Goal: Use online tool/utility: Utilize a website feature to perform a specific function

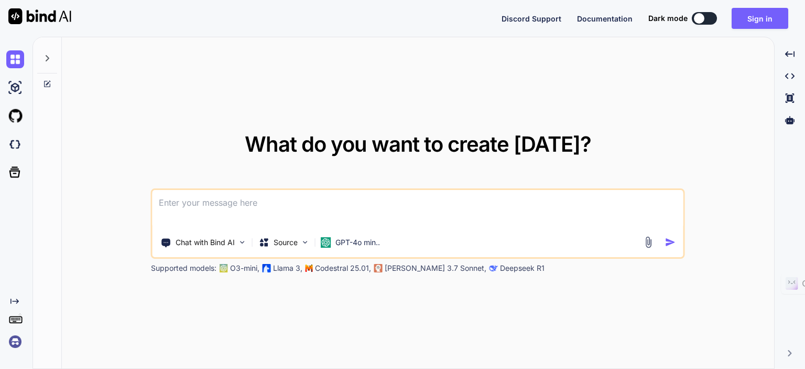
click at [47, 57] on icon at bounding box center [48, 58] width 4 height 6
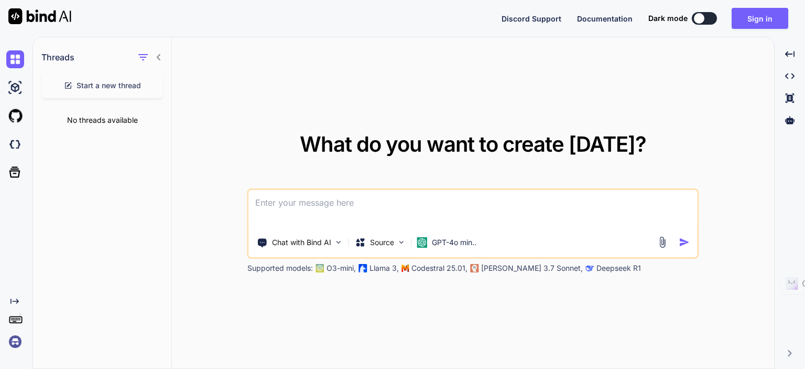
click at [158, 55] on icon at bounding box center [159, 57] width 8 height 8
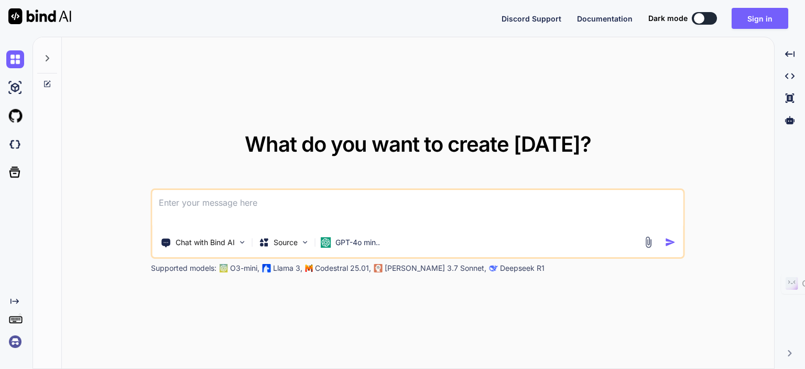
click at [701, 17] on div at bounding box center [699, 18] width 10 height 10
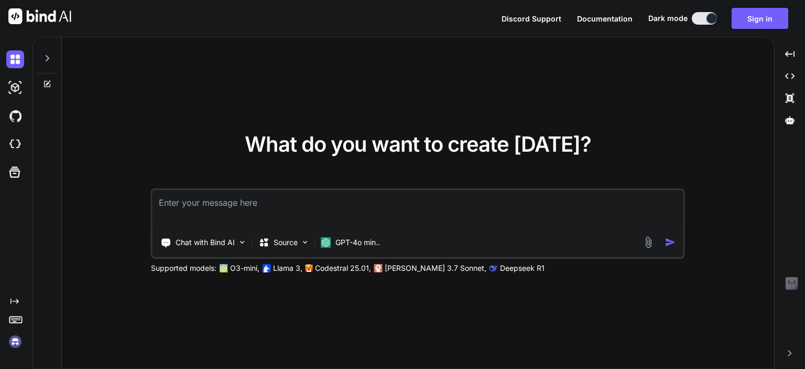
click at [701, 17] on button at bounding box center [704, 18] width 25 height 13
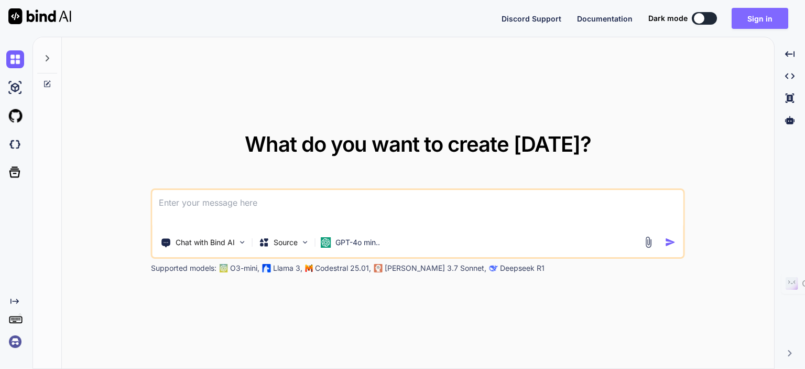
click at [745, 18] on button "Sign in" at bounding box center [760, 18] width 57 height 21
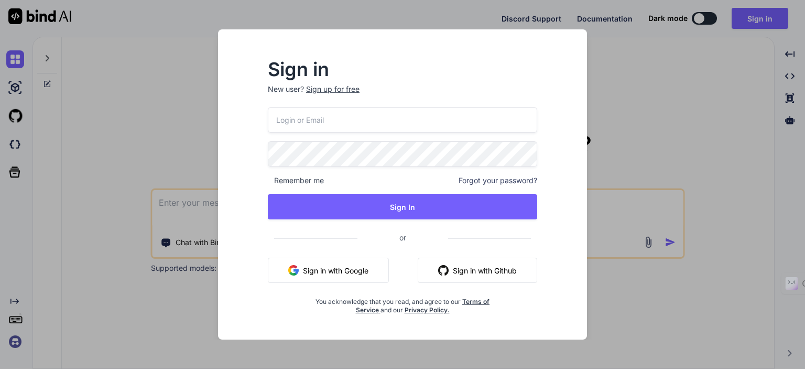
click at [339, 268] on button "Sign in with Google" at bounding box center [328, 269] width 121 height 25
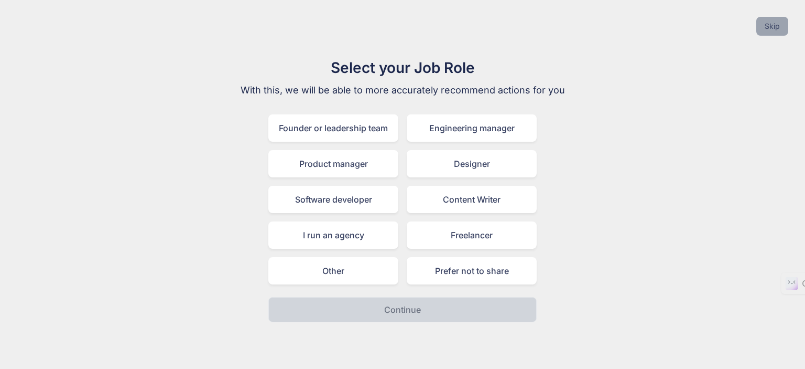
click at [772, 24] on button "Skip" at bounding box center [772, 26] width 32 height 19
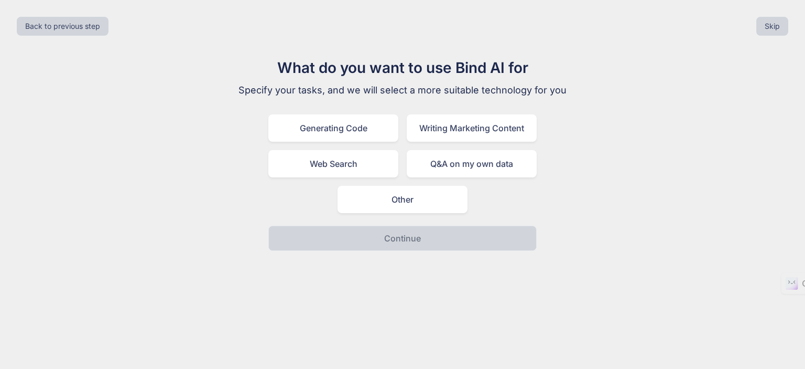
click at [778, 39] on div "Back to previous step Skip" at bounding box center [402, 26] width 788 height 36
click at [771, 28] on button "Skip" at bounding box center [772, 26] width 32 height 19
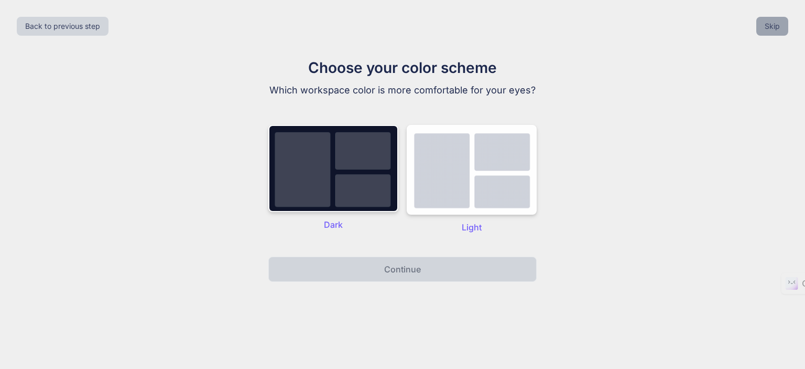
click at [771, 28] on button "Skip" at bounding box center [772, 26] width 32 height 19
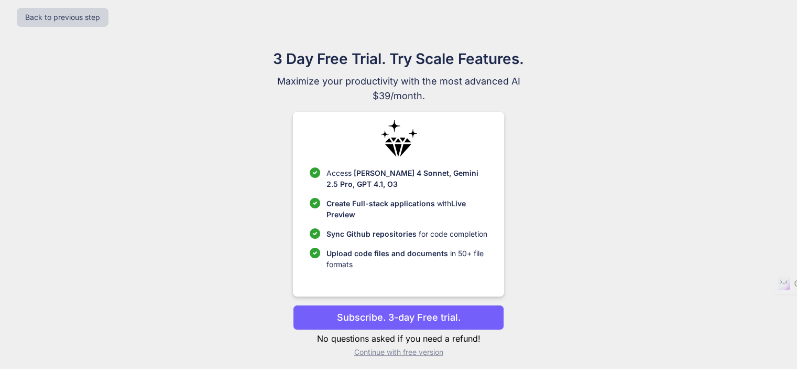
scroll to position [14, 0]
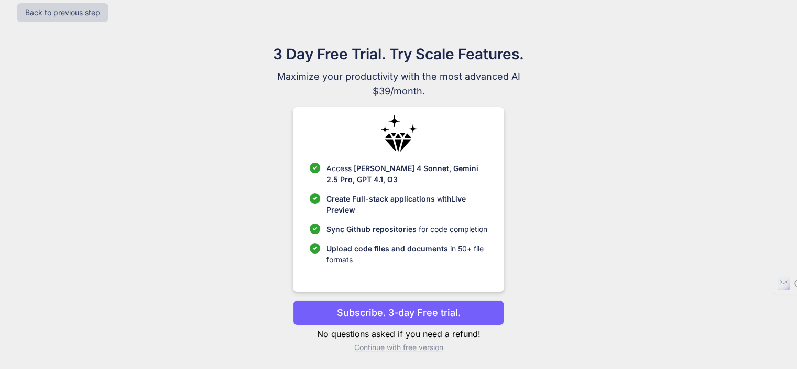
click at [406, 313] on p "Subscribe. 3-day Free trial." at bounding box center [399, 312] width 124 height 14
click at [405, 344] on p "Continue with free version" at bounding box center [398, 347] width 211 height 10
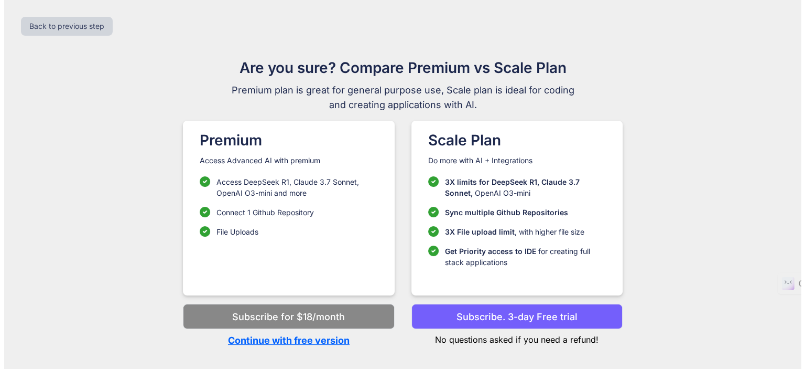
scroll to position [0, 0]
click at [255, 340] on p "Continue with free version" at bounding box center [288, 340] width 211 height 14
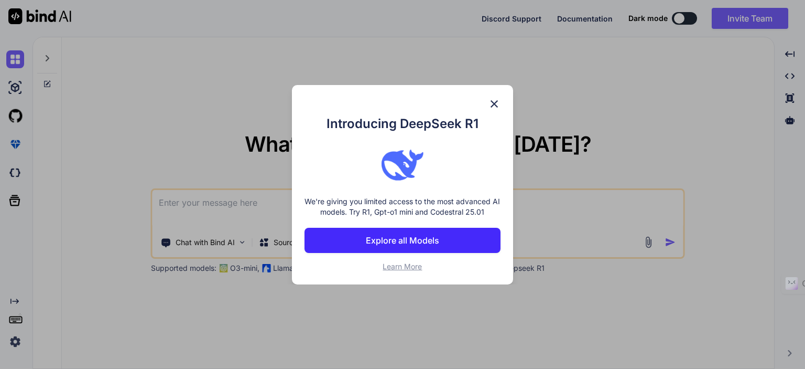
click at [399, 244] on p "Explore all Models" at bounding box center [402, 240] width 73 height 13
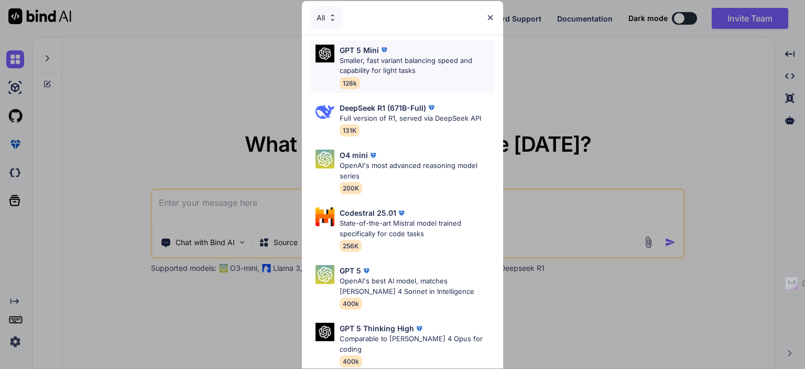
click at [391, 66] on p "Smaller, fast variant balancing speed and capability for light tasks" at bounding box center [417, 66] width 155 height 20
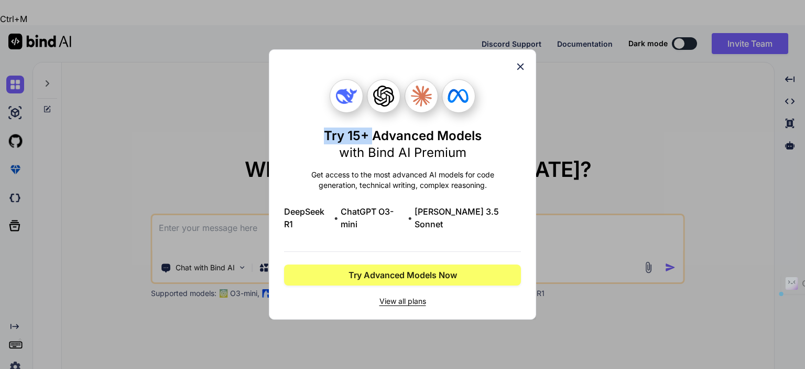
drag, startPoint x: 325, startPoint y: 141, endPoint x: 373, endPoint y: 146, distance: 47.9
click at [373, 146] on h1 "Try 15+ Advanced Models with Bind AI Premium" at bounding box center [403, 144] width 158 height 34
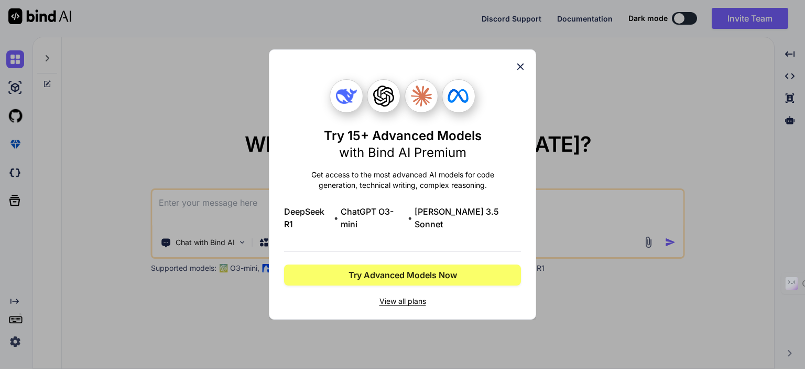
click at [415, 160] on span "with Bind AI Premium" at bounding box center [402, 152] width 127 height 15
click at [413, 296] on span "View all plans" at bounding box center [402, 301] width 237 height 10
click at [518, 70] on icon at bounding box center [521, 67] width 12 height 12
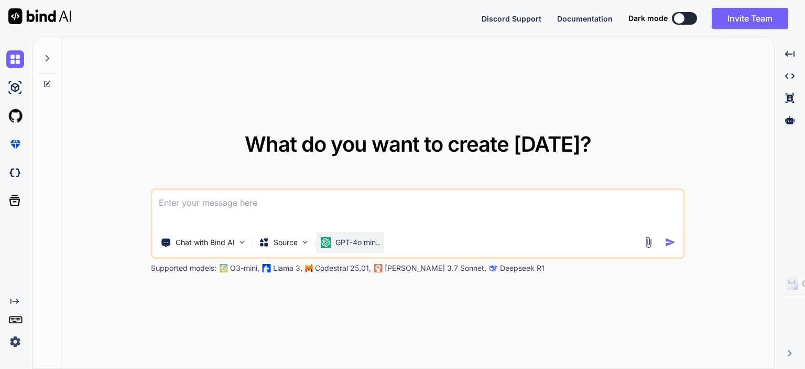
click at [339, 245] on p "GPT-4o min.." at bounding box center [358, 242] width 45 height 10
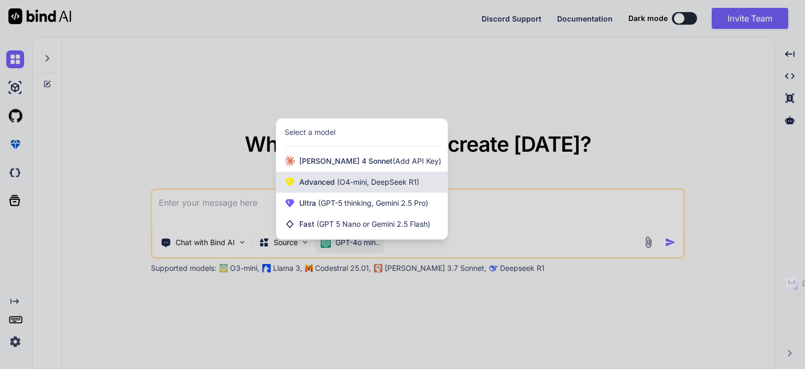
click at [326, 184] on span "Advanced (O4-mini, DeepSeek R1)" at bounding box center [359, 182] width 120 height 10
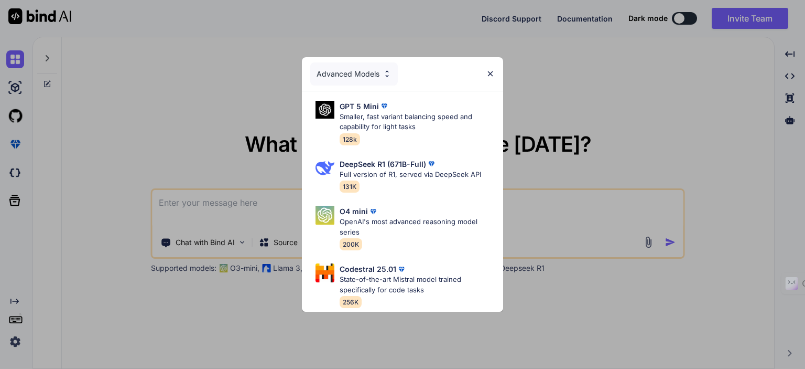
click at [487, 69] on img at bounding box center [490, 73] width 9 height 9
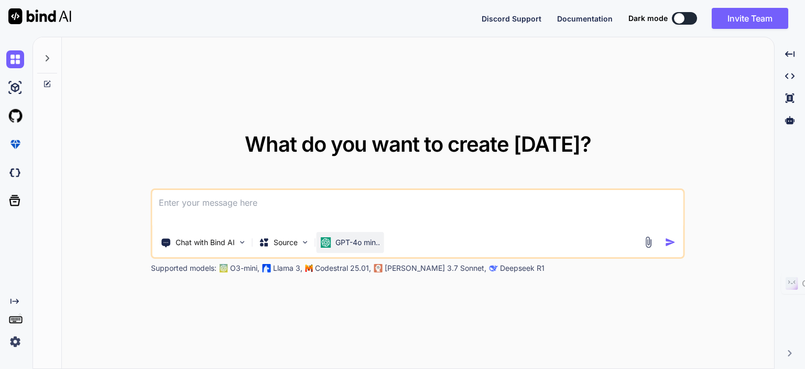
click at [366, 244] on p "GPT-4o min.." at bounding box center [358, 242] width 45 height 10
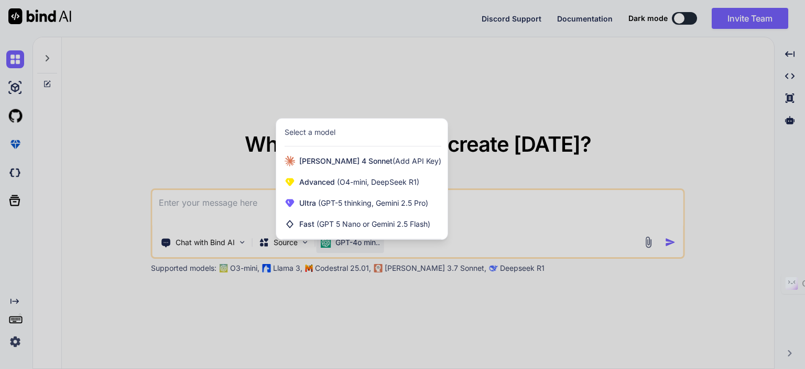
click at [348, 288] on div at bounding box center [402, 184] width 805 height 369
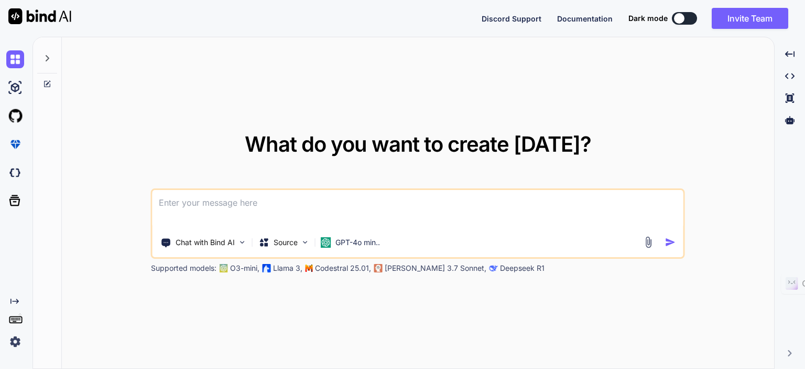
click at [269, 200] on textarea at bounding box center [418, 209] width 531 height 39
type textarea "x"
type textarea "w"
type textarea "x"
type textarea "wr"
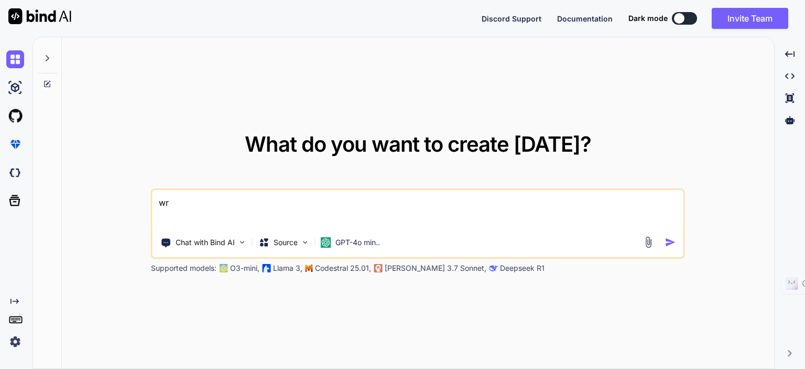
type textarea "x"
type textarea "wri"
type textarea "x"
type textarea "writ"
type textarea "x"
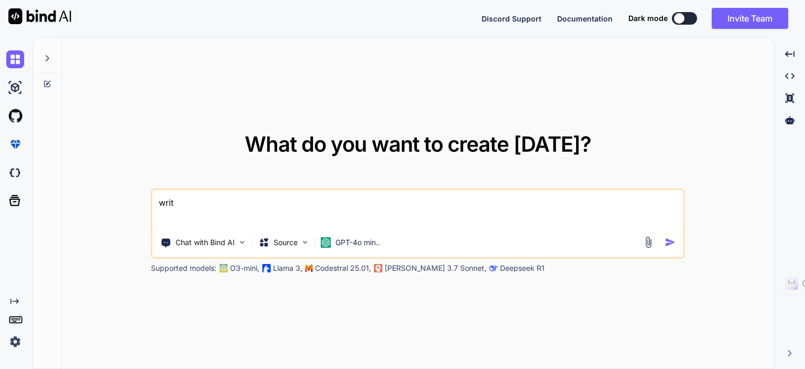
type textarea "write"
type textarea "x"
type textarea "write"
type textarea "x"
type textarea "write p"
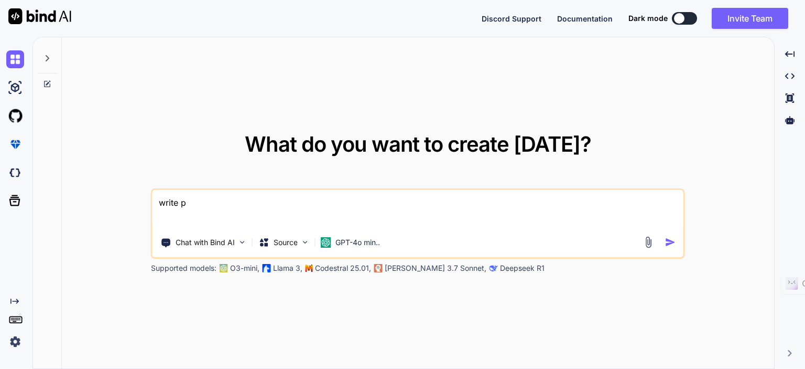
type textarea "x"
type textarea "write py"
type textarea "x"
type textarea "write pyt"
type textarea "x"
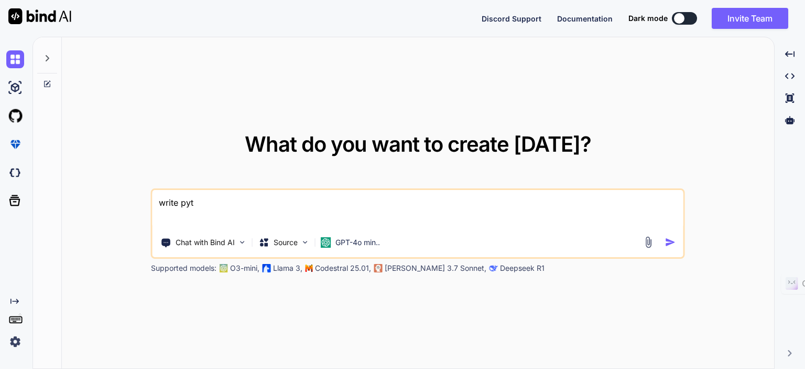
type textarea "write pyth"
type textarea "x"
type textarea "write python"
type textarea "x"
type textarea "write python"
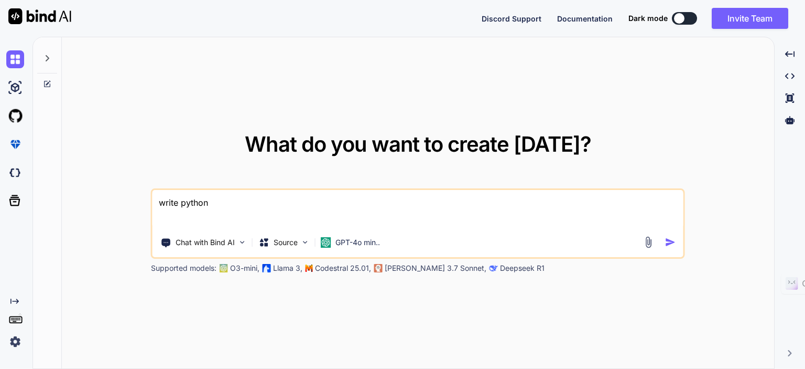
type textarea "x"
type textarea "write python s"
type textarea "x"
type textarea "write python sc"
type textarea "x"
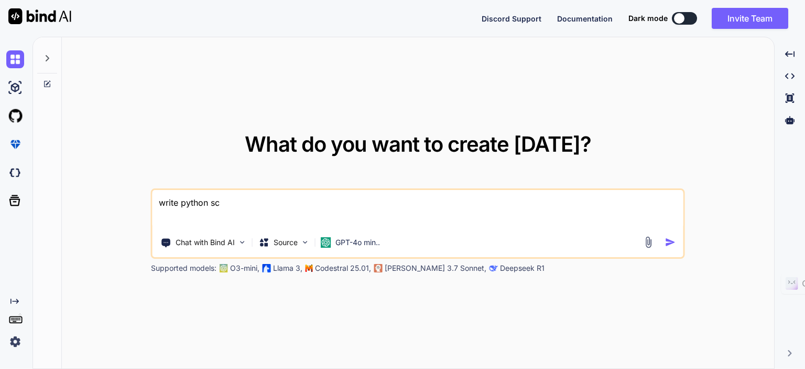
type textarea "write python scr"
type textarea "x"
type textarea "write python scrip"
type textarea "x"
type textarea "write python script"
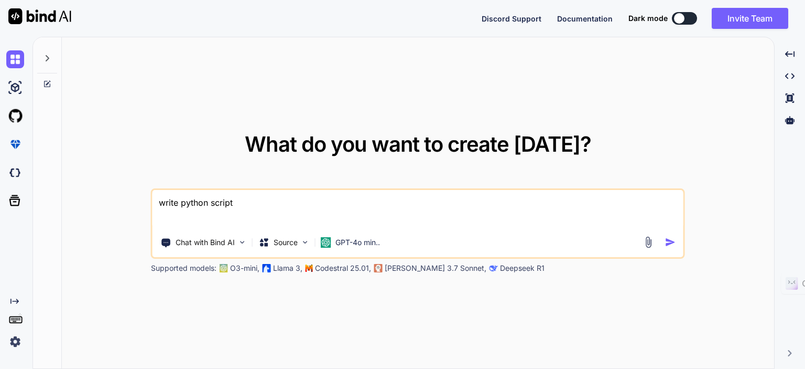
type textarea "x"
type textarea "write python script"
type textarea "x"
type textarea "write python script t"
type textarea "x"
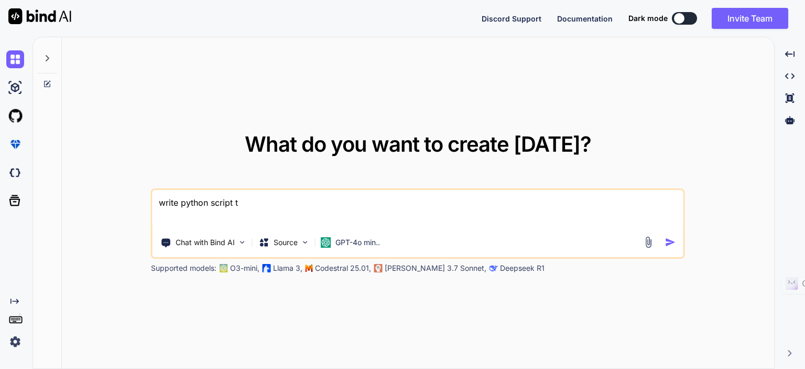
type textarea "write python script to"
type textarea "x"
type textarea "write python script to"
type textarea "x"
type textarea "write python script to do"
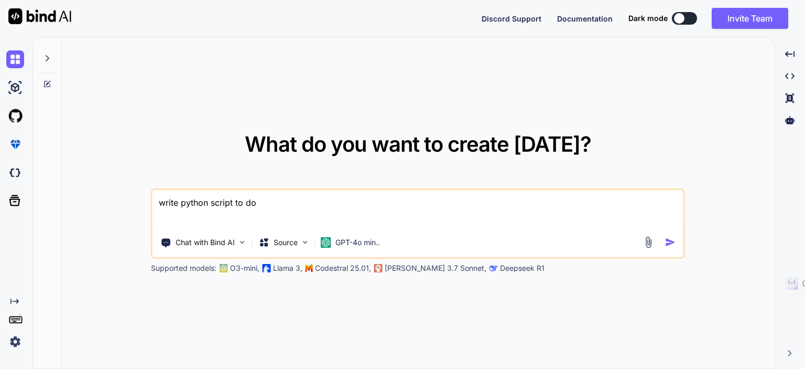
type textarea "x"
type textarea "write python script to dow"
type textarea "x"
type textarea "write python script to down"
type textarea "x"
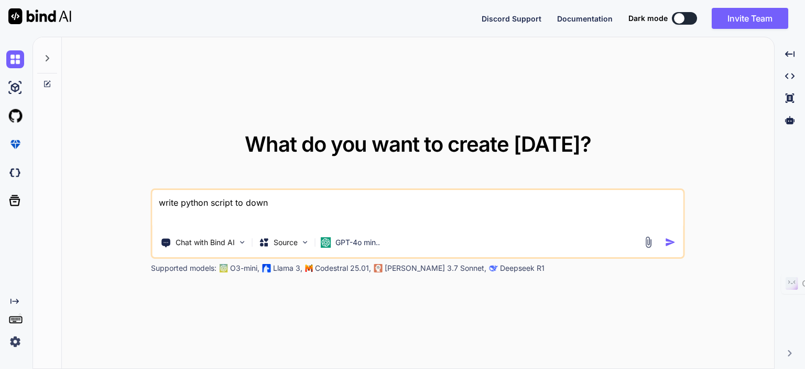
type textarea "write python script to downl"
type textarea "x"
type textarea "write python script to downla"
type textarea "x"
type textarea "write python script to downlao"
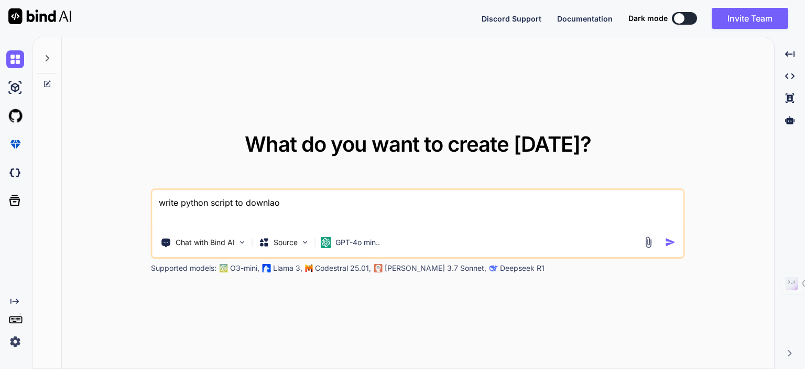
type textarea "x"
type textarea "write python script to downlaod"
type textarea "x"
type textarea "write python script to downlaod"
type textarea "x"
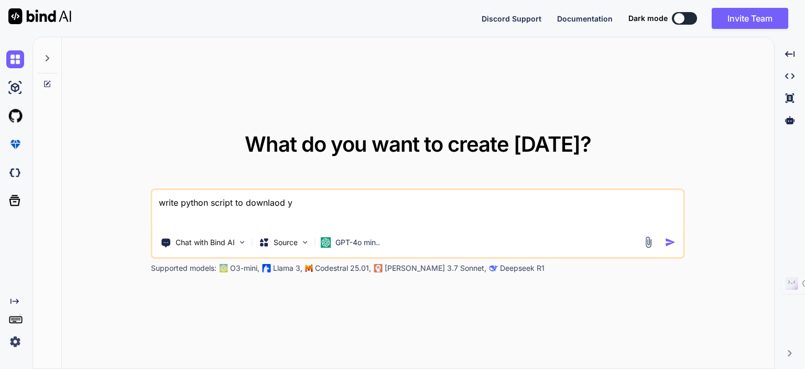
type textarea "write python script to downlaod yo"
type textarea "x"
type textarea "write python script to downlaod you"
type textarea "x"
type textarea "write python script to downlaod yout"
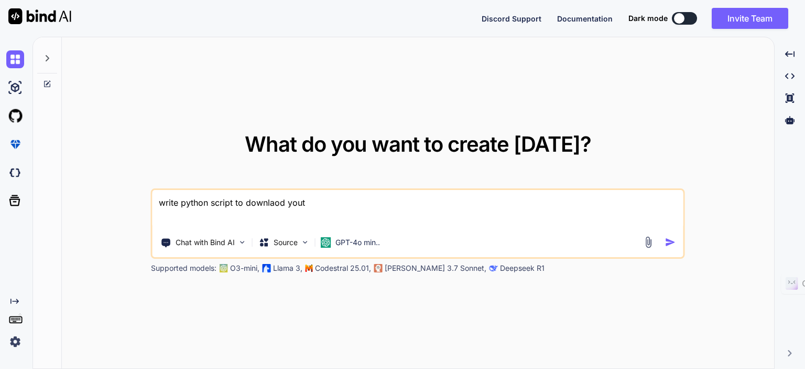
type textarea "x"
type textarea "write python script to downlaod youtu"
type textarea "x"
type textarea "write python script to downlaod youtub"
type textarea "x"
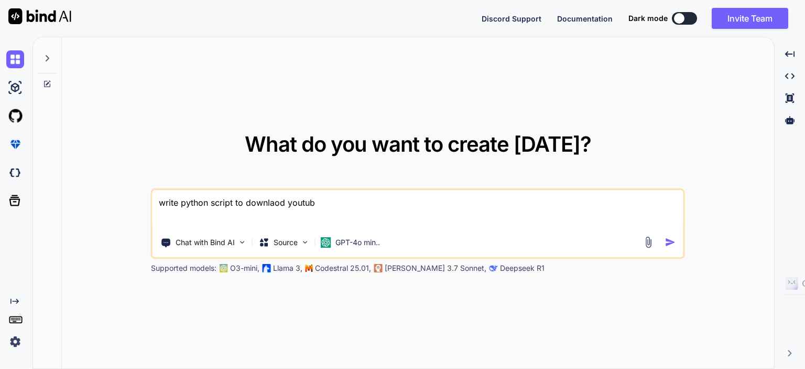
type textarea "write python script to downlaod youtube"
type textarea "x"
type textarea "write python script to downlaod youtubes"
type textarea "x"
type textarea "write python script to downlaod youtube"
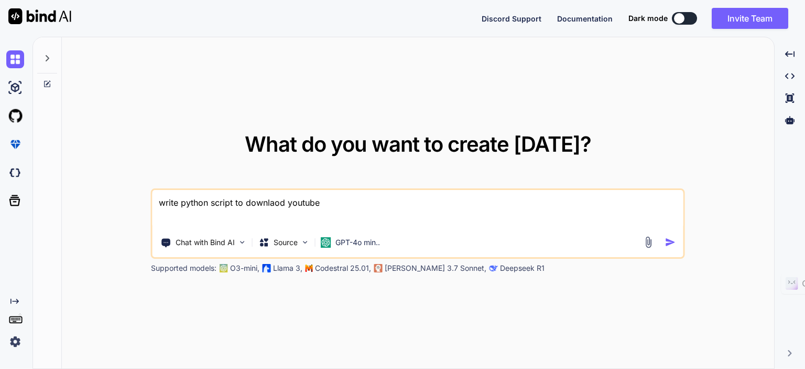
type textarea "x"
type textarea "write python script to downlaod youtube"
type textarea "x"
type textarea "write python script to downlaod youtube v"
type textarea "x"
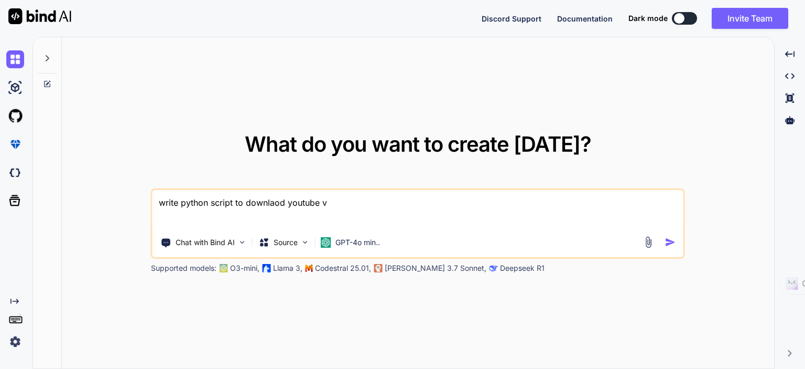
type textarea "write python script to downlaod youtube vi"
type textarea "x"
type textarea "write python script to downlaod youtube vid"
type textarea "x"
type textarea "write python script to downlaod youtube video"
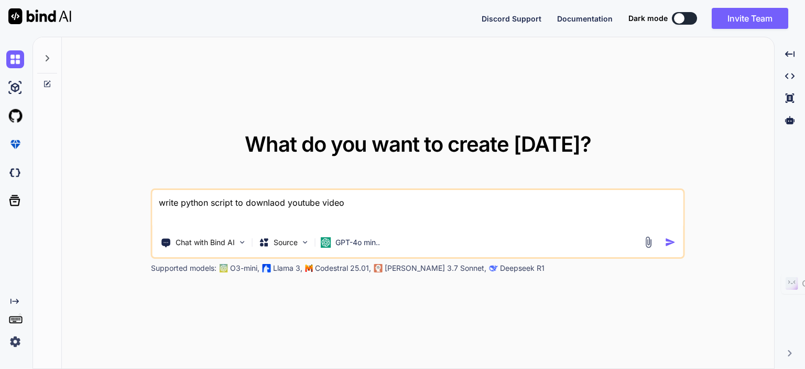
type textarea "x"
type textarea "write python script to downlaod youtube video"
type textarea "x"
type textarea "write python script to downlaod youtube video in"
type textarea "x"
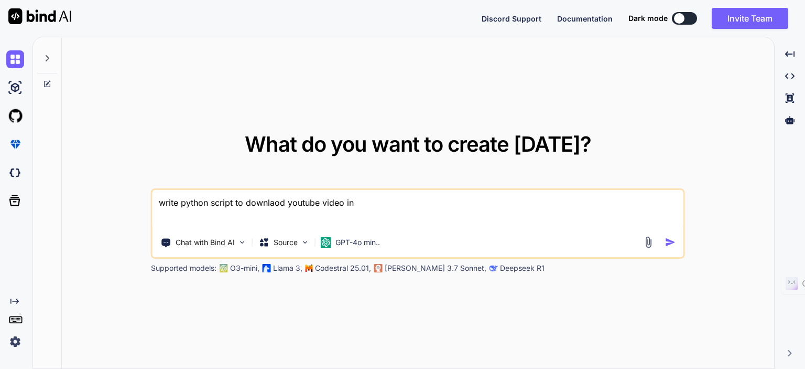
type textarea "write python script to downlaod youtube video in"
type textarea "x"
type textarea "write python script to downlaod youtube video in f"
type textarea "x"
type textarea "write python script to downlaod youtube video in fu"
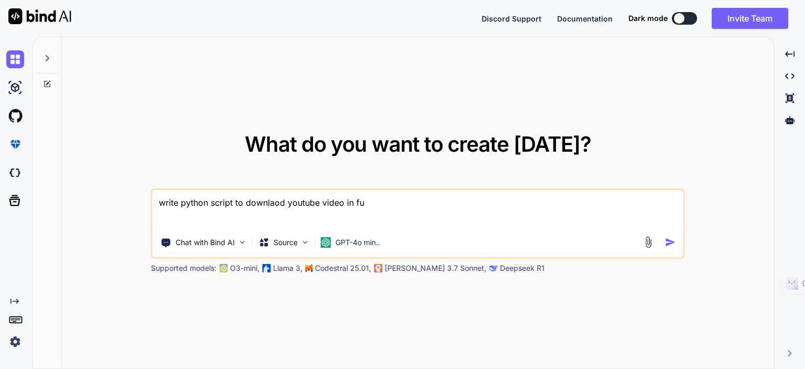
type textarea "x"
type textarea "write python script to downlaod youtube video in ful"
type textarea "x"
type textarea "write python script to downlaod youtube video in full"
type textarea "x"
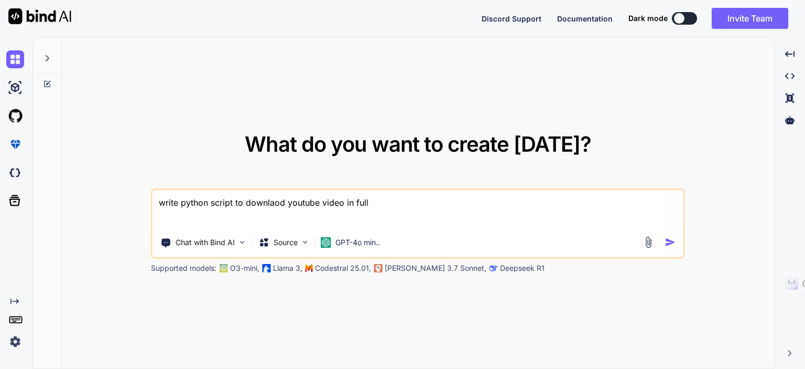
type textarea "write python script to downlaod youtube video in full"
type textarea "x"
type textarea "write python script to downlaod youtube video in full h"
type textarea "x"
type textarea "write python script to downlaod youtube video in full ha"
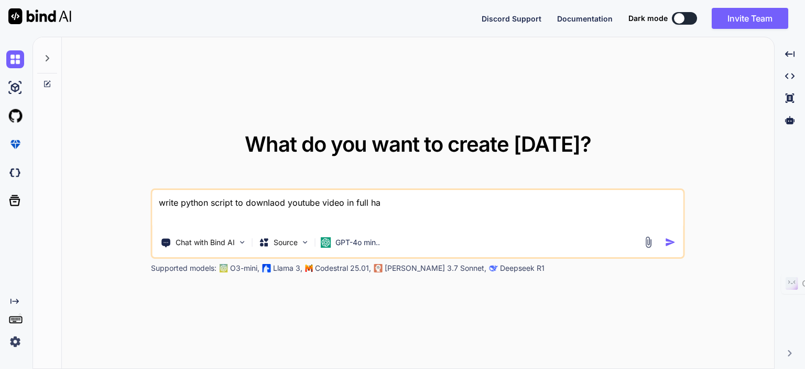
type textarea "x"
type textarea "write python script to downlaod youtube video in full h"
type textarea "x"
type textarea "write python script to downlaod youtube video in full hd"
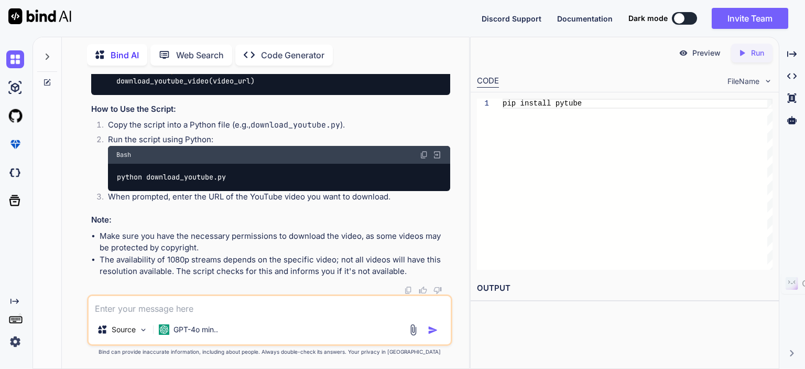
scroll to position [431, 0]
click at [748, 52] on icon "Created with Pixso." at bounding box center [745, 52] width 14 height 9
type textarea "x"
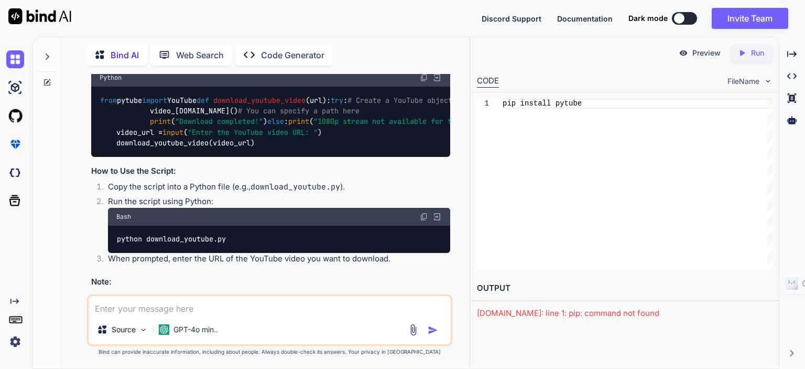
scroll to position [0, 0]
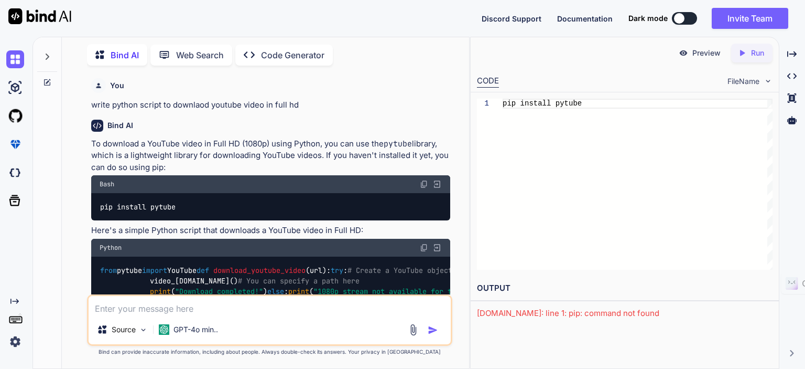
click at [153, 105] on p "write python script to downlaod youtube video in full hd" at bounding box center [270, 105] width 359 height 12
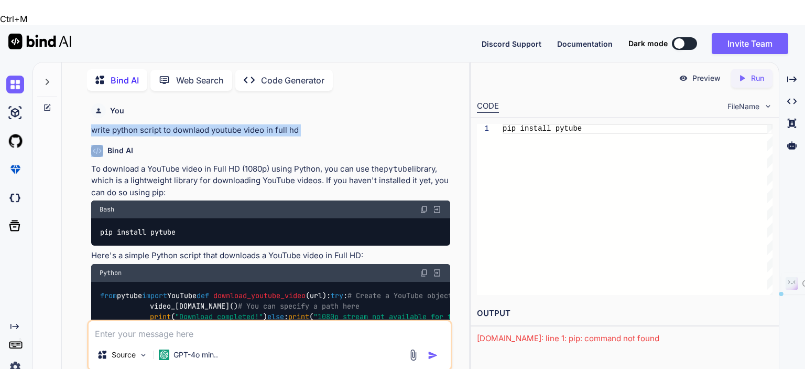
click at [153, 124] on p "write python script to downlaod youtube video in full hd" at bounding box center [270, 130] width 359 height 12
copy p "write python script to downlaod youtube video in full hd"
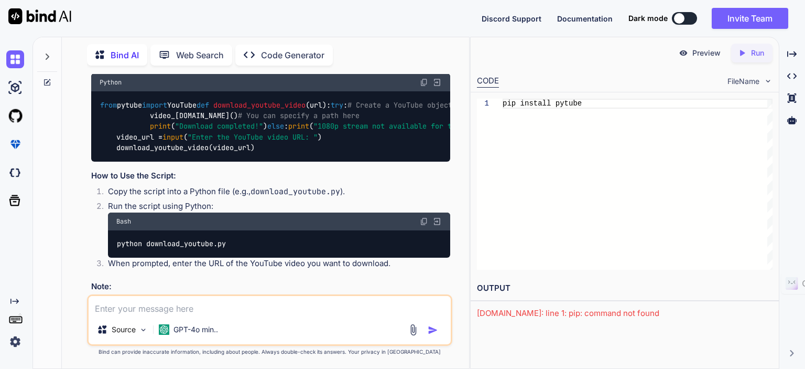
scroll to position [431, 0]
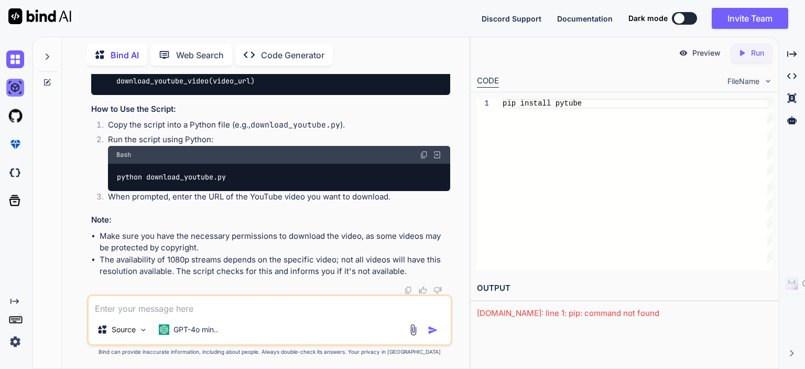
click at [12, 88] on img at bounding box center [15, 88] width 18 height 18
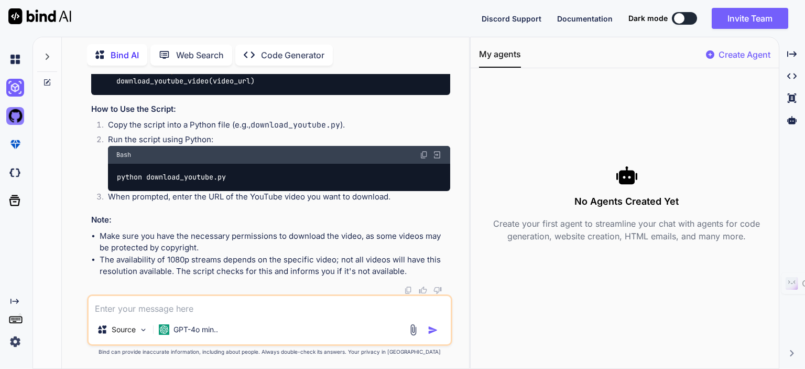
click at [12, 118] on img at bounding box center [15, 116] width 18 height 18
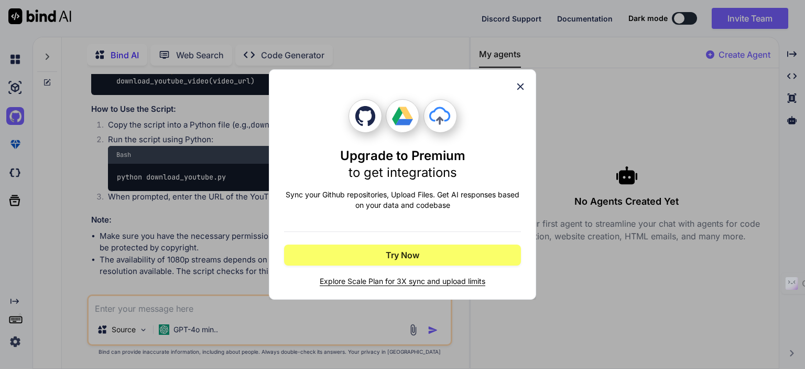
click at [518, 87] on icon at bounding box center [521, 87] width 12 height 12
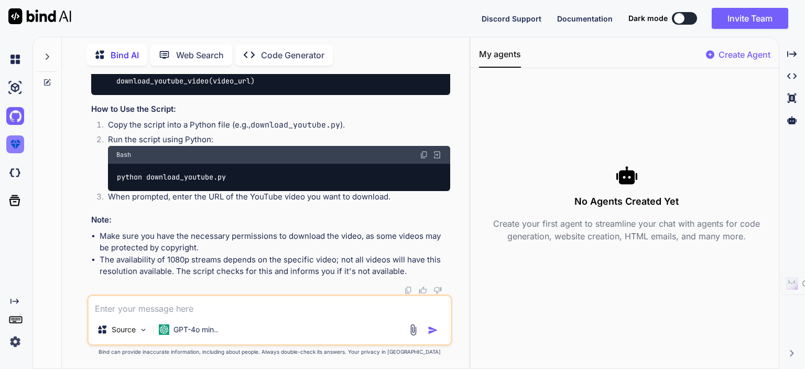
click at [17, 145] on img at bounding box center [15, 144] width 18 height 18
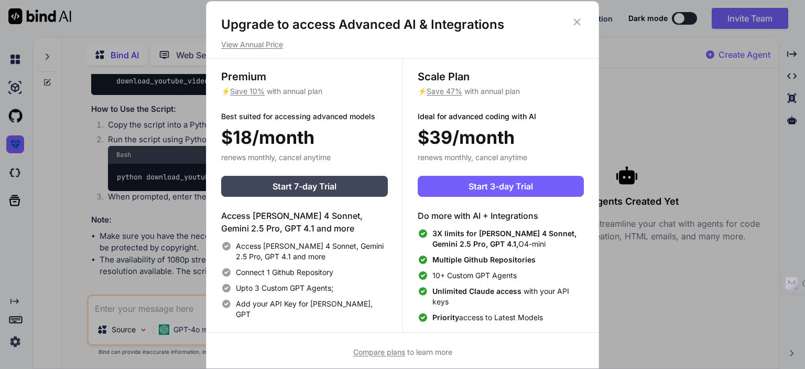
scroll to position [4, 0]
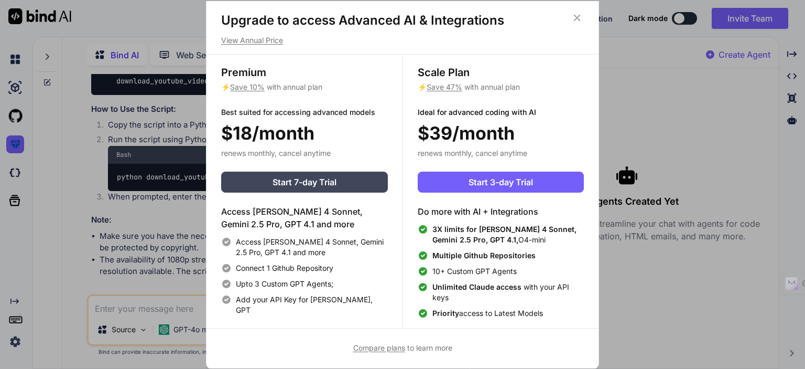
click at [575, 15] on icon at bounding box center [577, 17] width 7 height 7
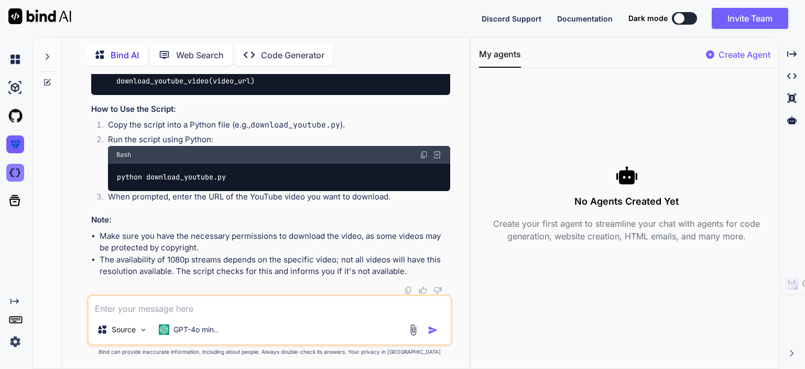
click at [10, 171] on img at bounding box center [15, 173] width 18 height 18
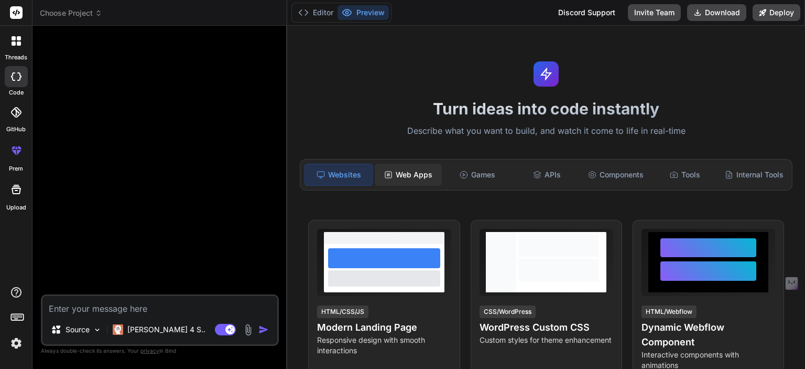
click at [424, 177] on div "Web Apps" at bounding box center [408, 175] width 67 height 22
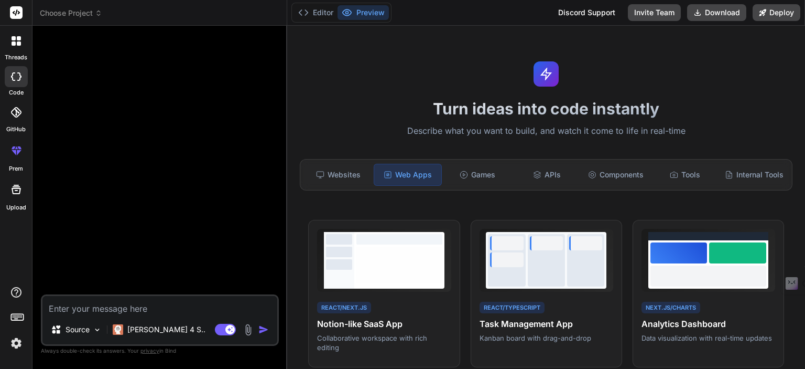
click at [165, 302] on textarea at bounding box center [159, 305] width 235 height 19
type textarea "x"
type textarea "c"
type textarea "x"
type textarea "cr"
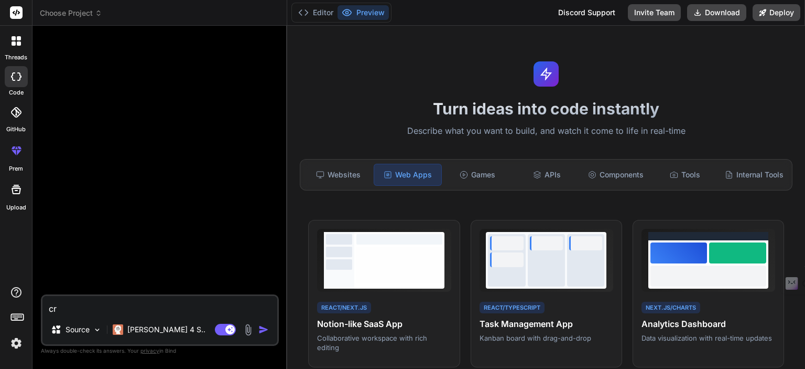
type textarea "x"
type textarea "cre"
type textarea "x"
type textarea "cr"
type textarea "x"
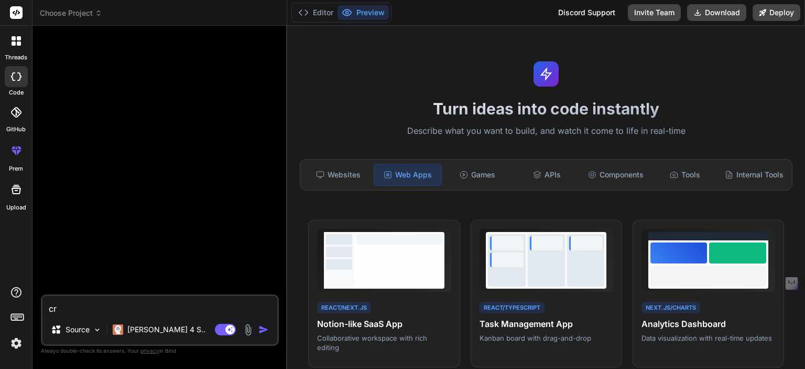
type textarea "c"
type textarea "x"
click at [128, 306] on textarea at bounding box center [159, 305] width 235 height 19
paste textarea "Lore’i d sitam-co-adi, elitsedd eiusmo tem inc utlab etdo magn aliquaen adm ven…"
type textarea "x"
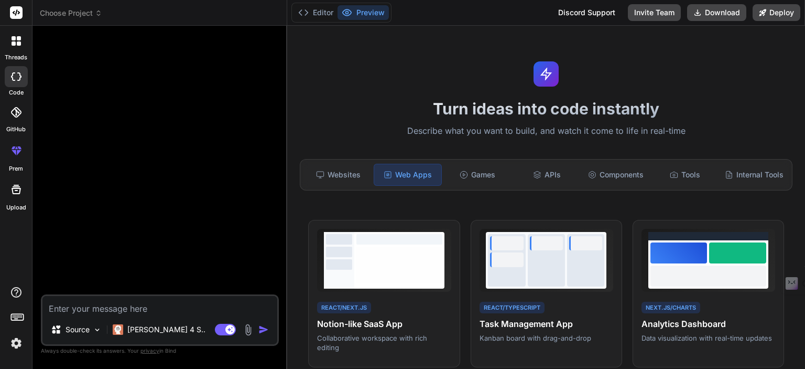
type textarea "Lore’i d sitam-co-adi, elitsedd eiusmo tem inc utlab etdo magn aliquaen adm ven…"
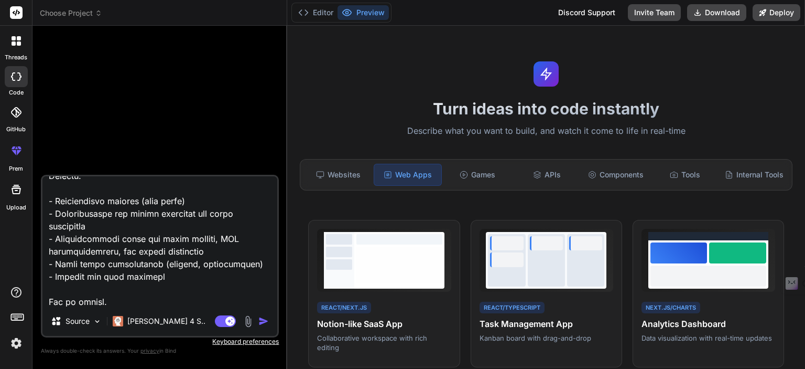
type textarea "x"
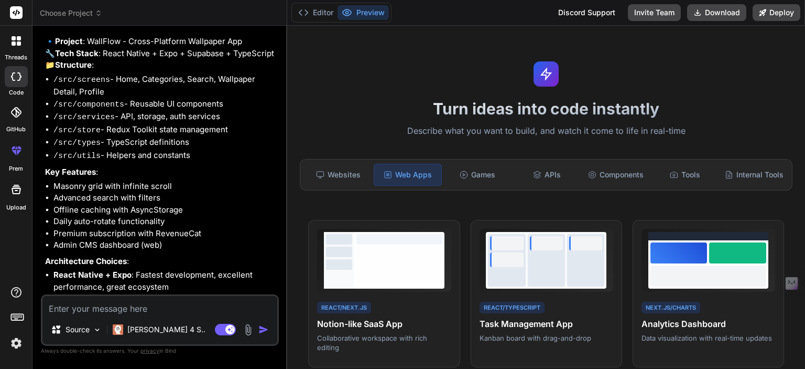
scroll to position [1829, 0]
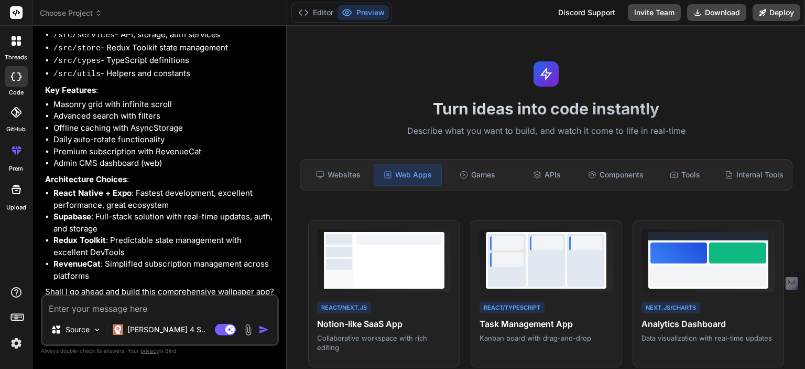
click at [93, 311] on textarea at bounding box center [159, 305] width 235 height 19
type textarea "x"
type textarea "y"
type textarea "x"
type textarea "ye"
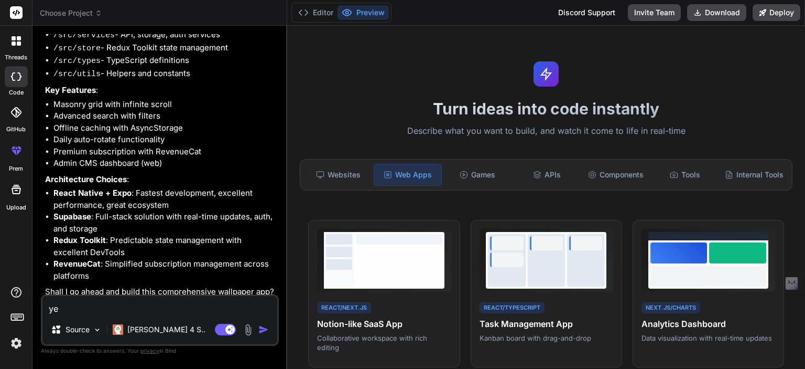
type textarea "x"
type textarea "yes"
type textarea "x"
type textarea "yes"
type textarea "x"
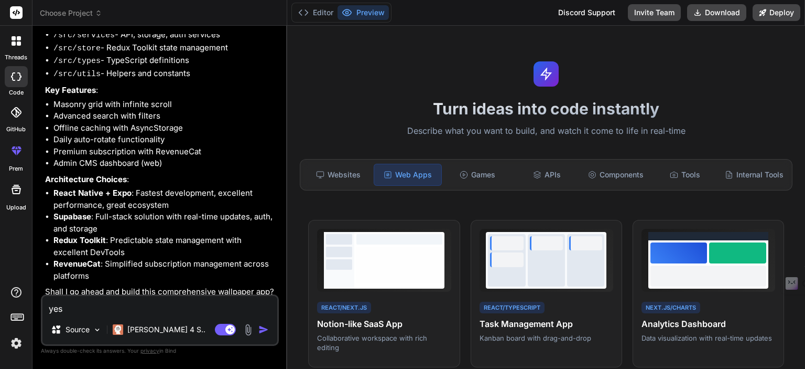
type textarea "yes s"
type textarea "x"
type textarea "yes su"
type textarea "x"
type textarea "yes sur"
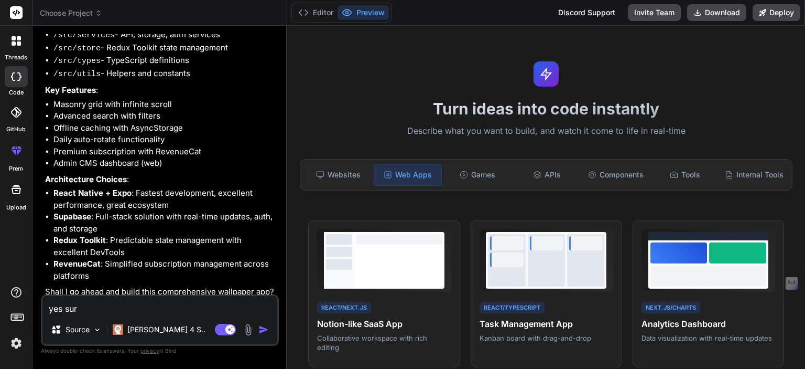
type textarea "x"
type textarea "yes sure"
type textarea "x"
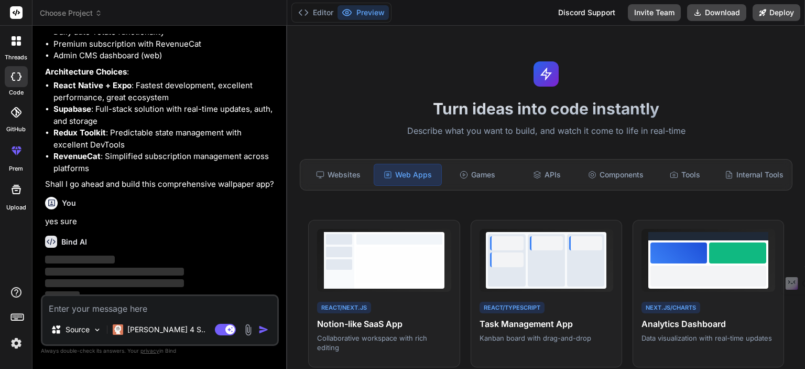
scroll to position [1937, 0]
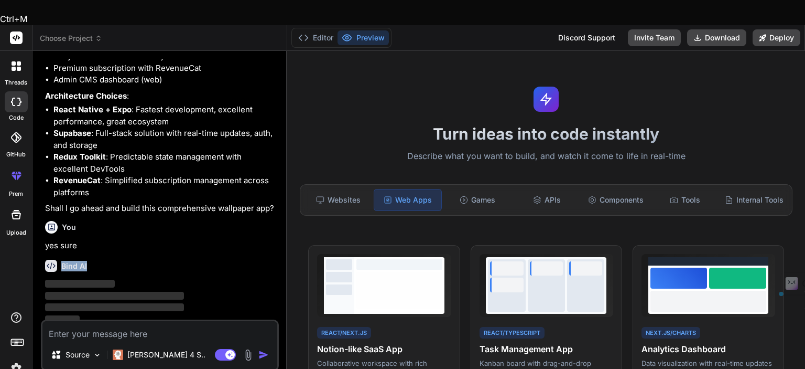
drag, startPoint x: 146, startPoint y: 218, endPoint x: 89, endPoint y: 239, distance: 60.2
click at [89, 239] on div "You Bind AI 🔹 Project : WallFlow - Cross-Platform Wallpaper App 🔧 Tech Stack : …" at bounding box center [161, 189] width 236 height 260
click at [89, 259] on div "Bind AI" at bounding box center [161, 265] width 232 height 12
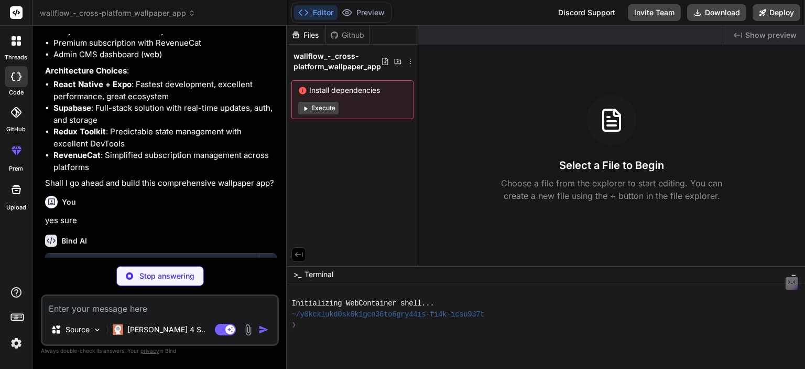
click at [304, 108] on icon at bounding box center [305, 108] width 8 height 8
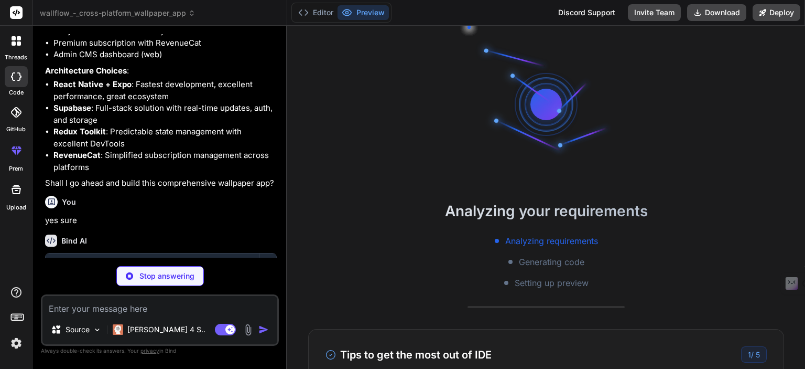
scroll to position [21, 0]
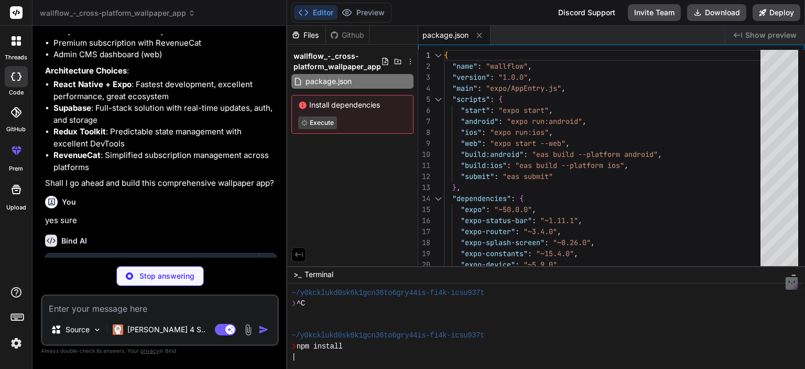
type textarea "x"
type textarea "}"
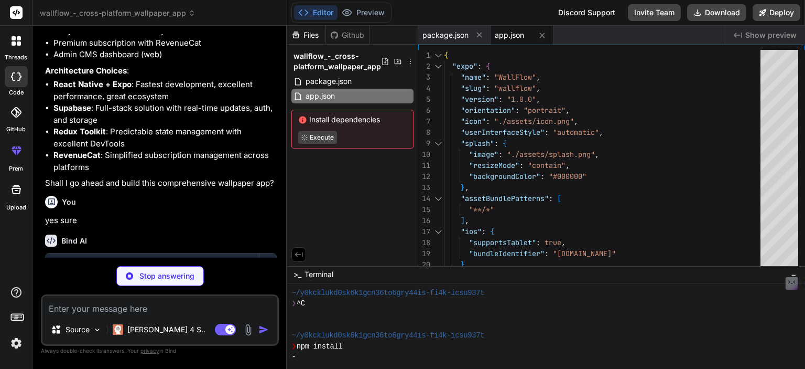
type textarea "x"
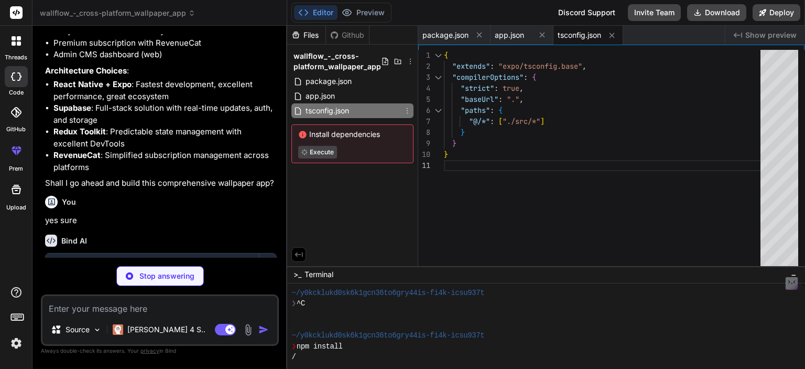
type textarea "x"
type textarea "alias: { '@': './src', }, }, ], ], }; };"
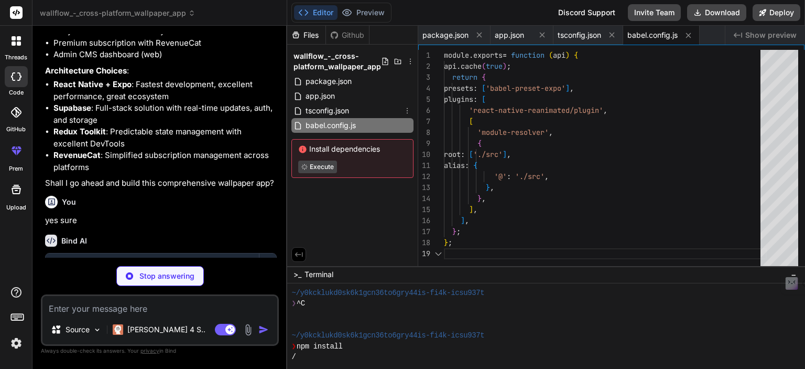
type textarea "x"
type textarea "const { getDefaultConfig } = require('expo/metro-config'); const config = getDe…"
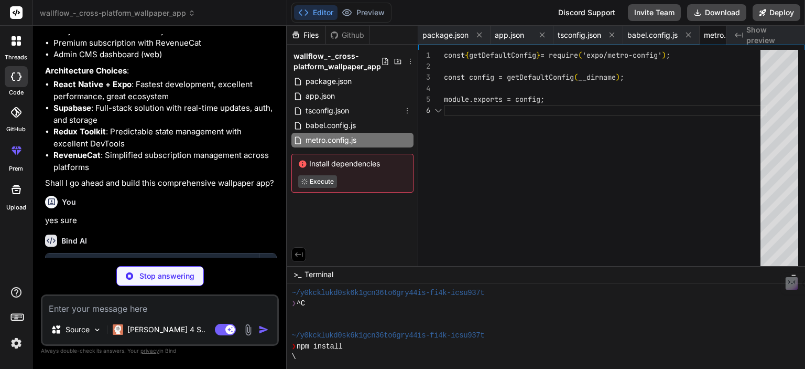
scroll to position [0, 51]
type textarea "x"
type textarea "<Stack.Screen name="category/[id]" /> <Stack.Screen name="collections" /> <Stac…"
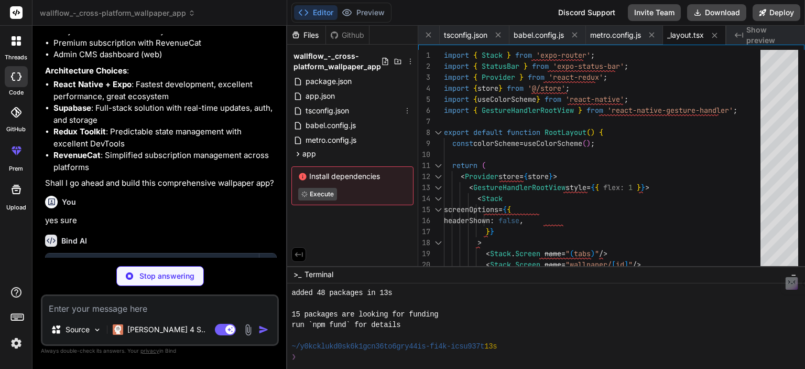
scroll to position [128, 0]
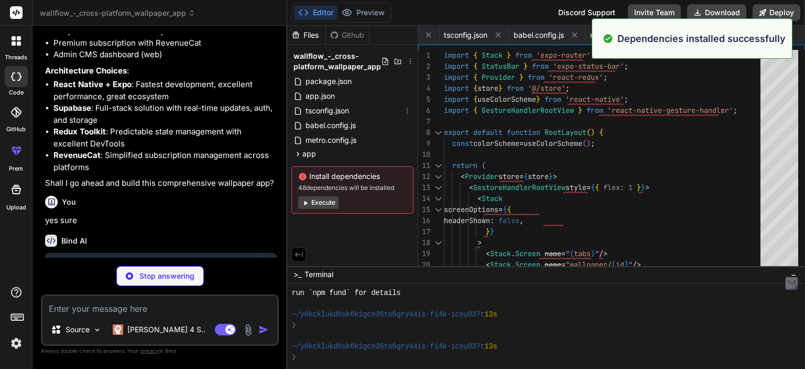
type textarea "x"
type textarea "tabBarIcon: ({ color, size }) => ( <Ionicons name="person-outline" size={size} …"
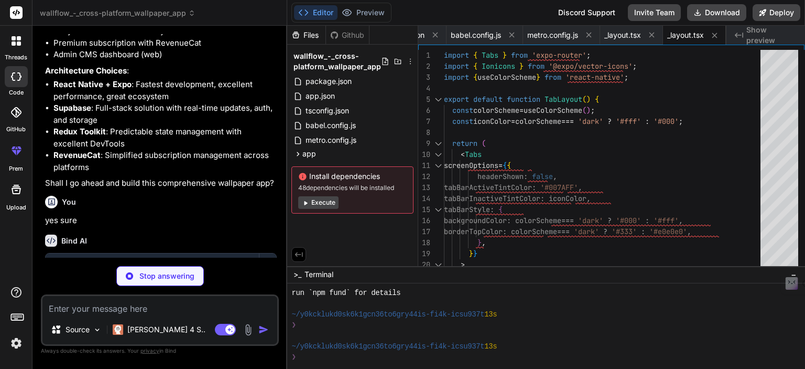
click at [315, 204] on button "Execute" at bounding box center [318, 202] width 40 height 13
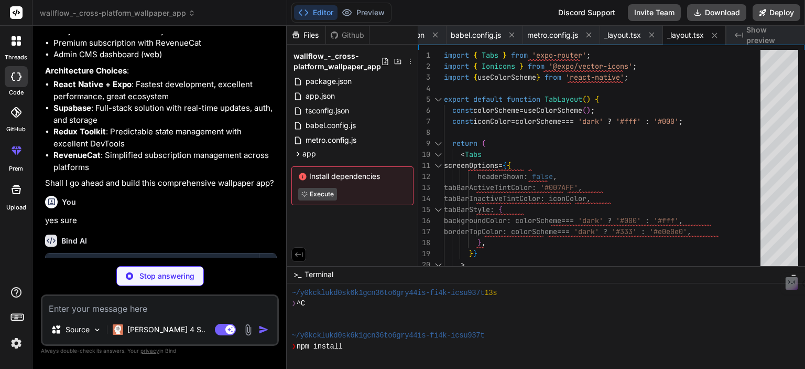
scroll to position [181, 0]
type textarea "x"
type textarea "<WallpaperGrid wallpapers={newWallpapers} /> </View> </View> </ScrollView> </Sa…"
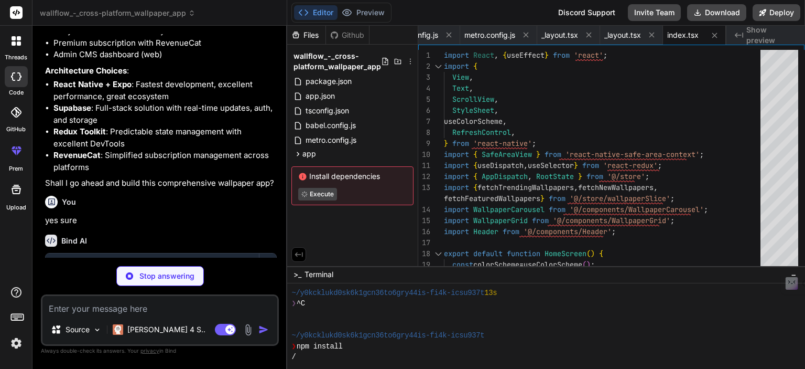
type textarea "x"
type textarea "}"
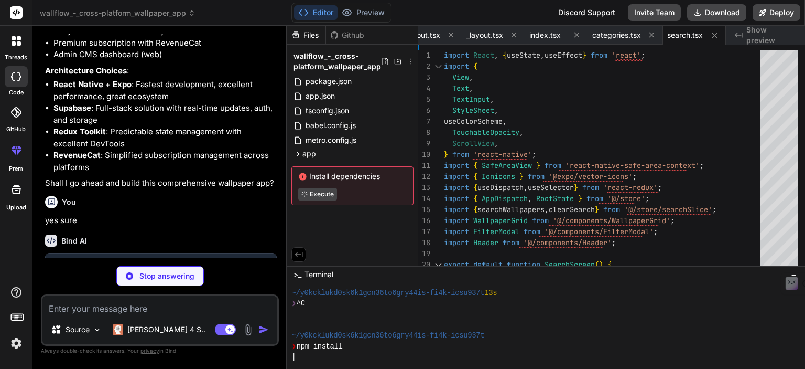
scroll to position [0, 445]
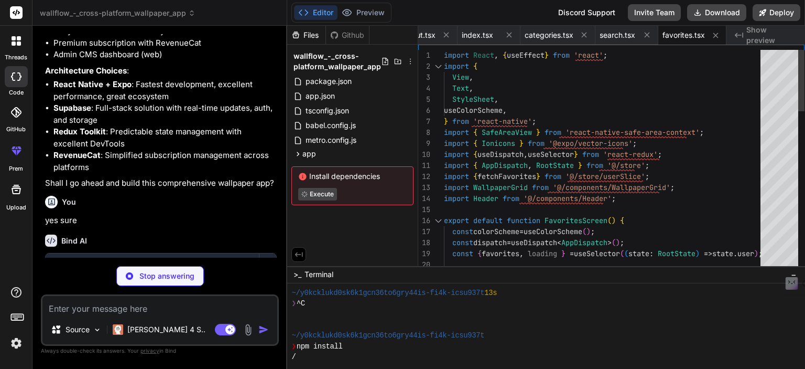
type textarea "x"
type textarea "</SafeAreaView> ); }"
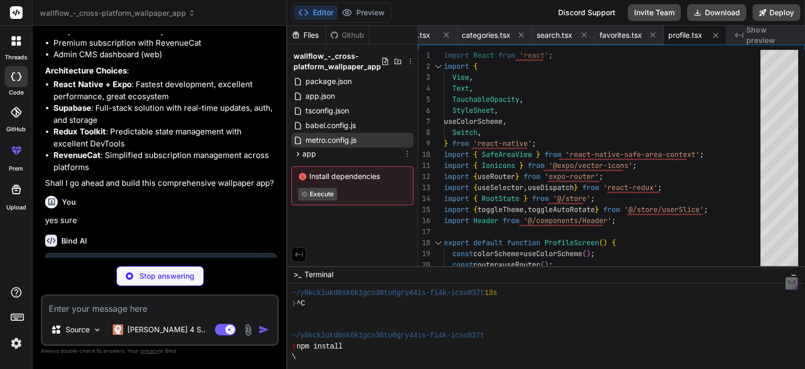
type textarea "x"
type textarea "reason: 'copyright' | 'nsfw' | 'low_quality' | 'other'; note?: string; status: …"
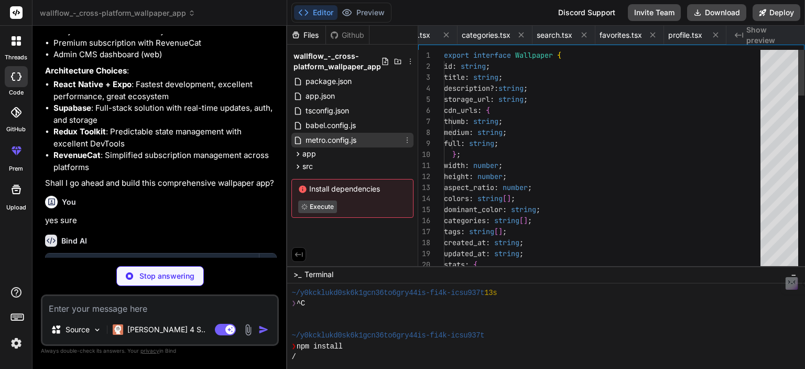
scroll to position [0, 571]
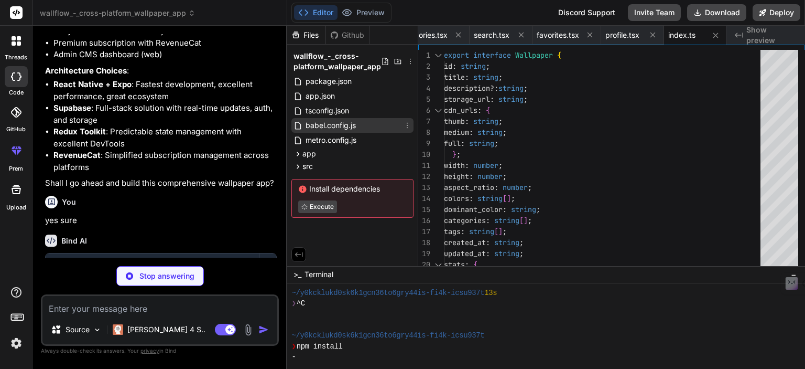
type textarea "x"
type textarea "export type RootState = ReturnType<typeof store.getState>; export type AppDispa…"
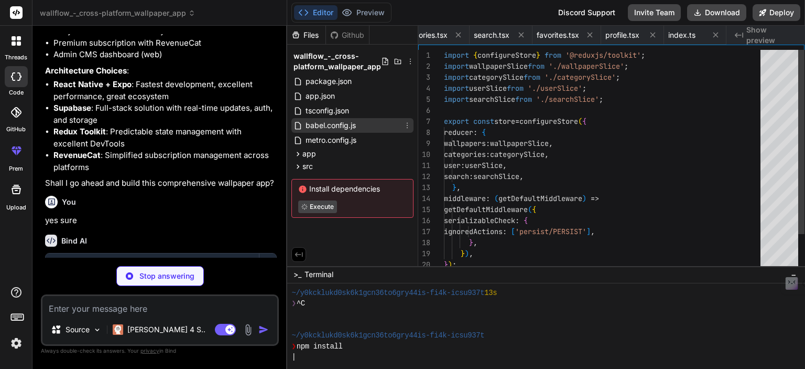
scroll to position [0, 634]
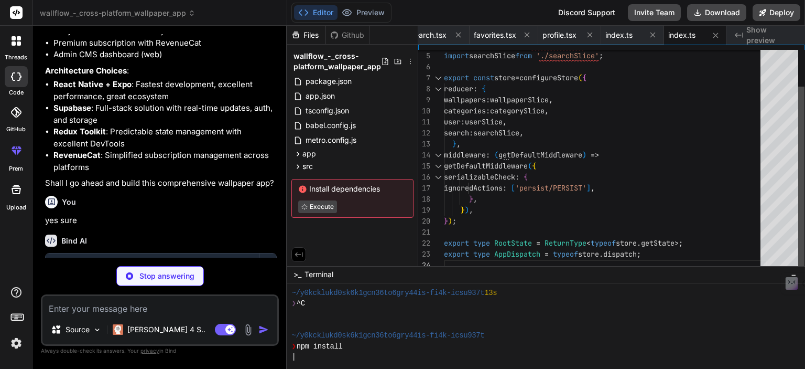
type textarea "x"
type textarea "export default wallpaperSlice.reducer;"
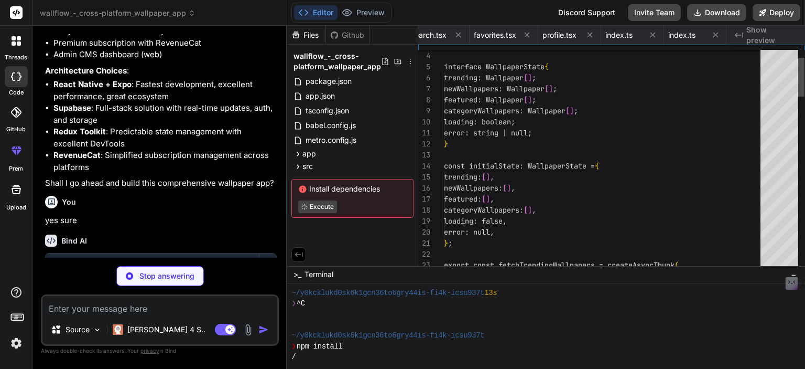
scroll to position [0, 718]
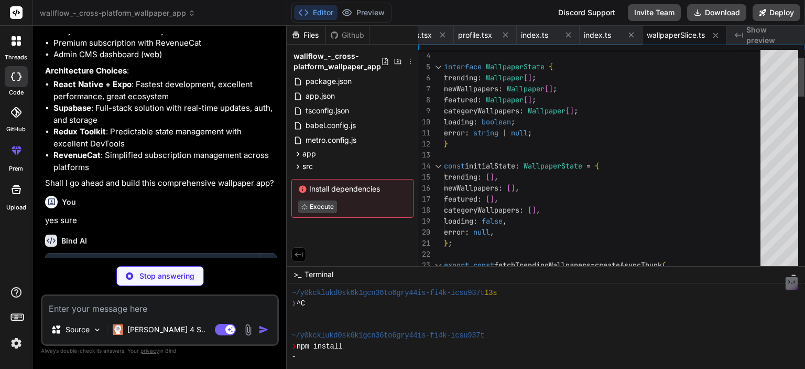
type textarea "x"
type textarea "export default categorySlice.reducer;"
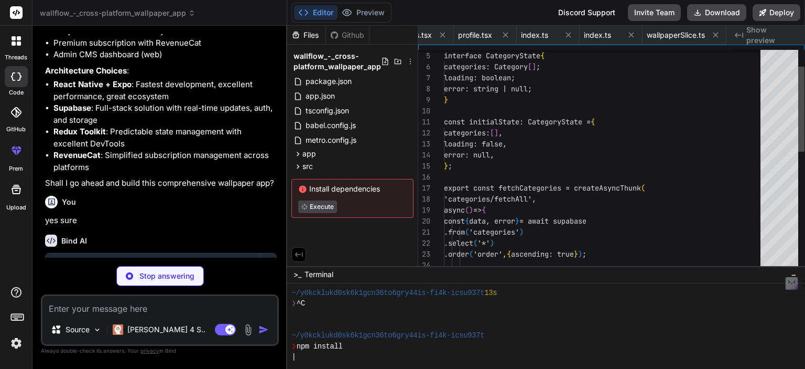
scroll to position [0, 799]
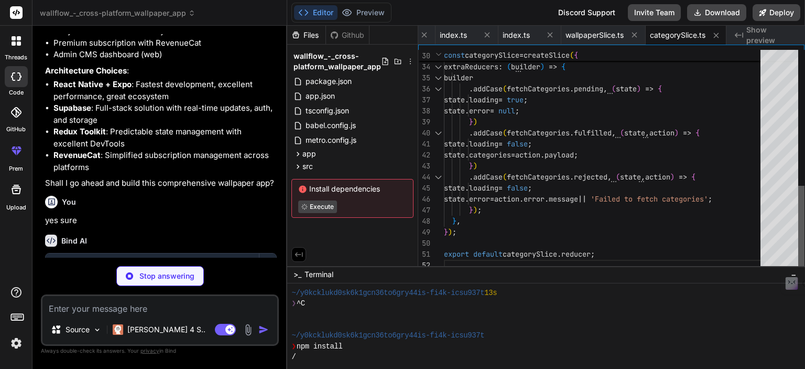
click at [805, 222] on div at bounding box center [801, 228] width 6 height 85
type textarea "x"
type textarea "}, }); export const { setUser, toggleTheme, toggleAutoRotate, updateSettings } …"
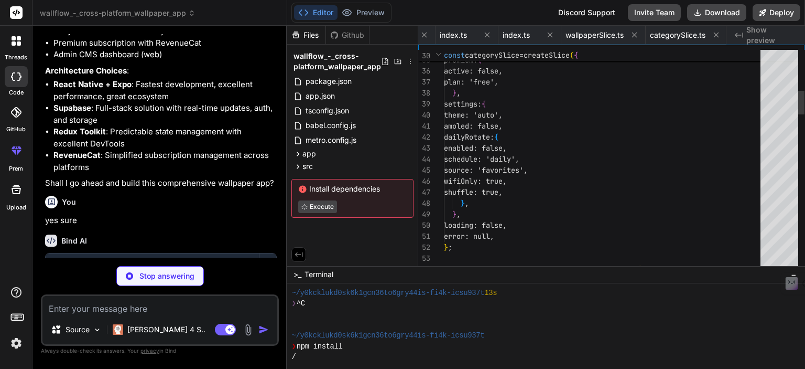
scroll to position [0, 866]
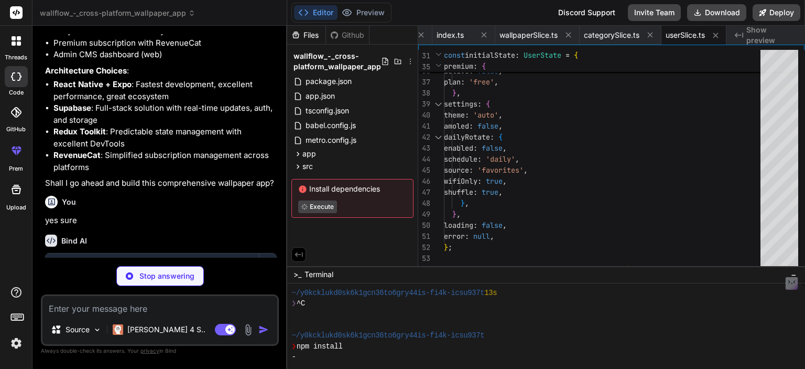
type textarea "x"
type textarea "}); }, }); export const { setQuery, setFilters, clearSearch, clearFilters } = s…"
type textarea "x"
type textarea "});"
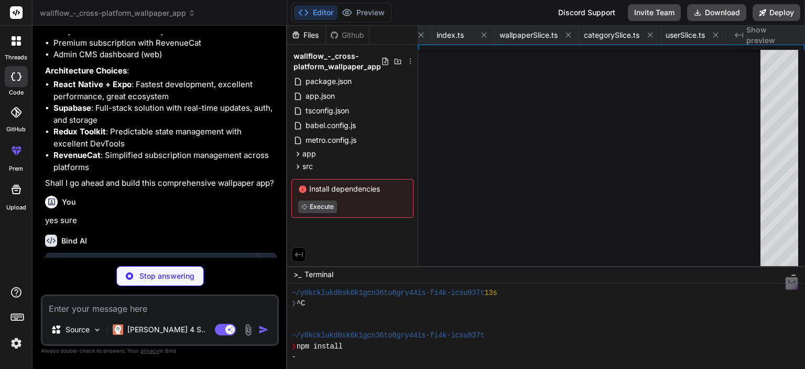
type textarea "x"
type textarea "return 0; } } }"
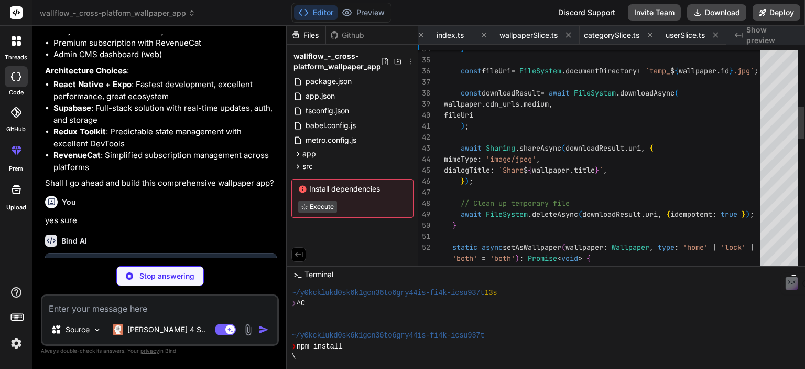
scroll to position [0, 1101]
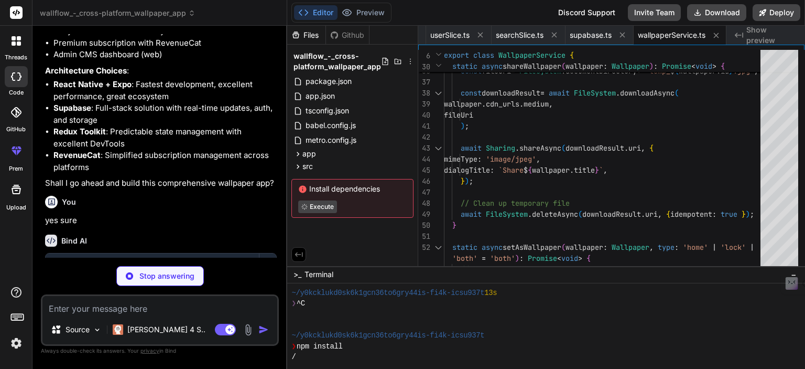
type textarea "x"
type textarea "color={colorScheme === 'dark' ? '#fff' : '#000'} /> </TouchableOpacity> )} </Vi…"
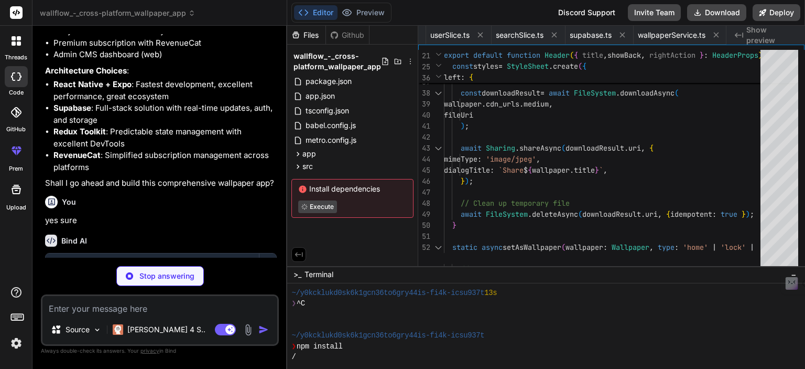
type textarea "x"
type textarea "columnWrapperStyle={numColumns > 1 ? { justifyContent: 'space-between' } : unde…"
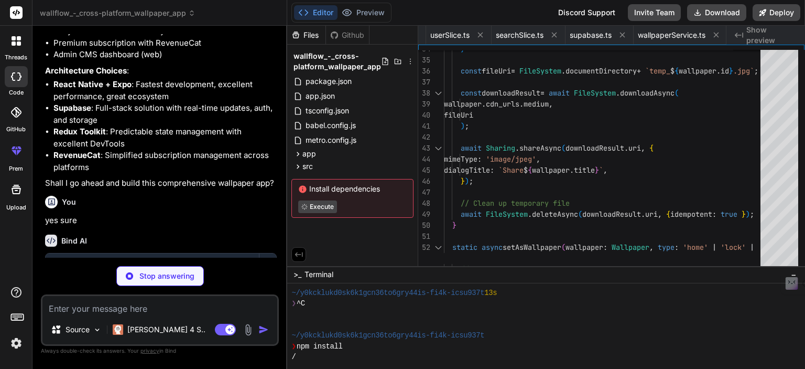
type textarea "x"
type textarea "paddingLeft: 10, }, });"
type textarea "x"
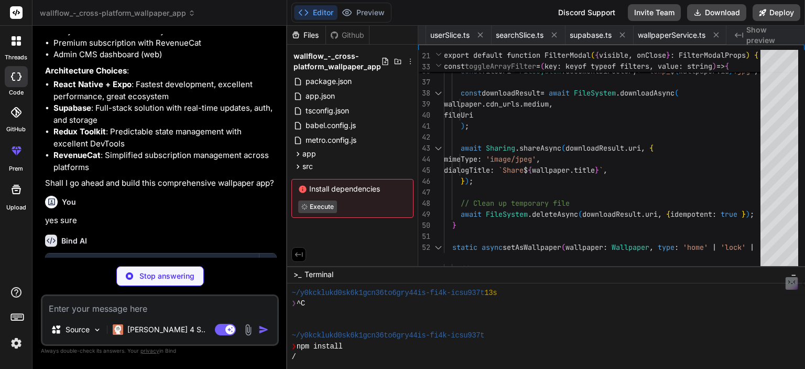
type textarea "x"
type textarea "features: PREMIUM_FEATURES, }, ];"
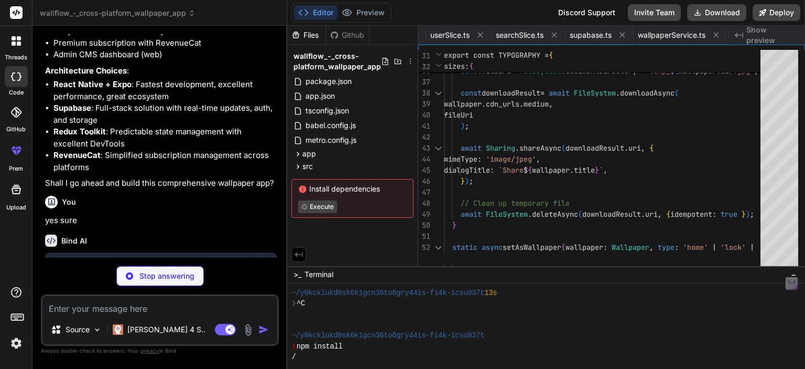
type textarea "x"
type textarea "- Email: [EMAIL_ADDRESS][DOMAIN_NAME] - Discord: [WallFlow Community]([URL][DOM…"
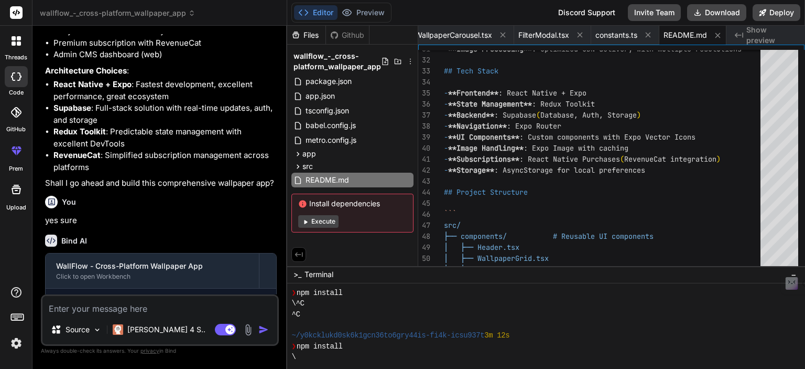
scroll to position [235, 0]
click at [325, 221] on button "Execute" at bounding box center [318, 221] width 40 height 13
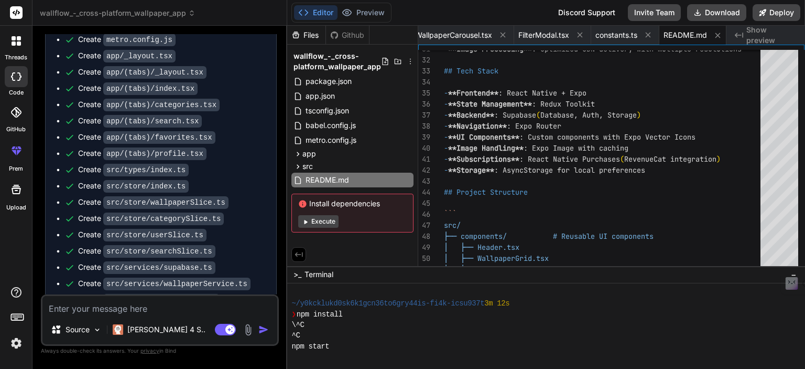
scroll to position [2439, 0]
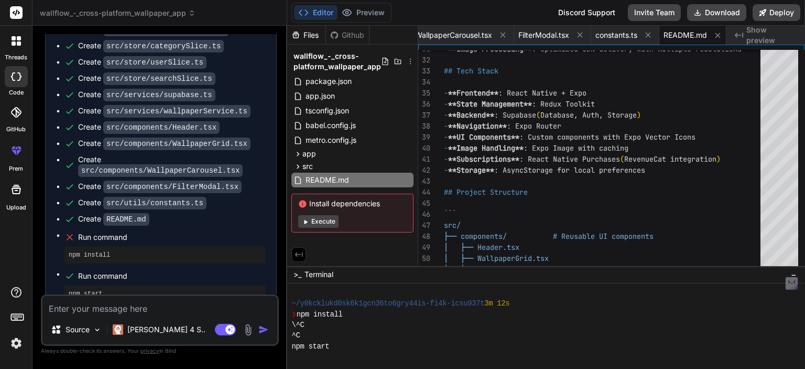
click at [327, 222] on button "Execute" at bounding box center [318, 221] width 40 height 13
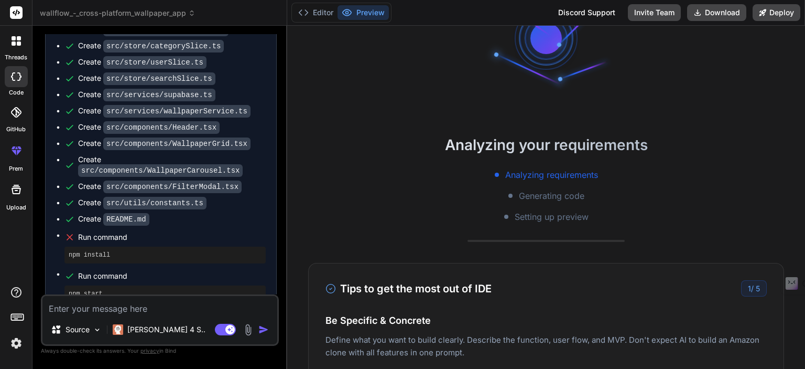
scroll to position [70, 0]
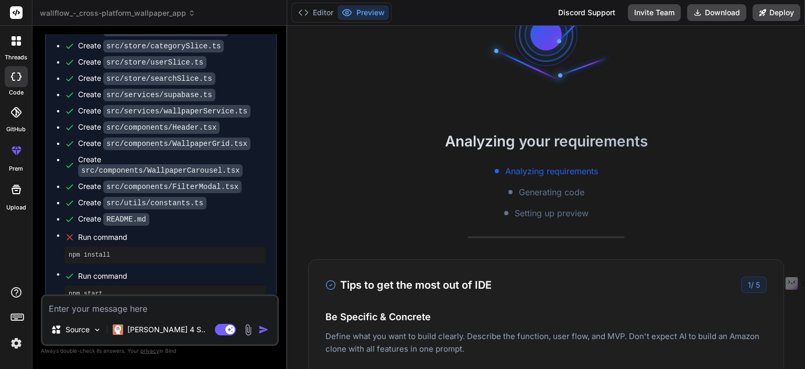
click at [105, 232] on span "Run command" at bounding box center [172, 237] width 188 height 10
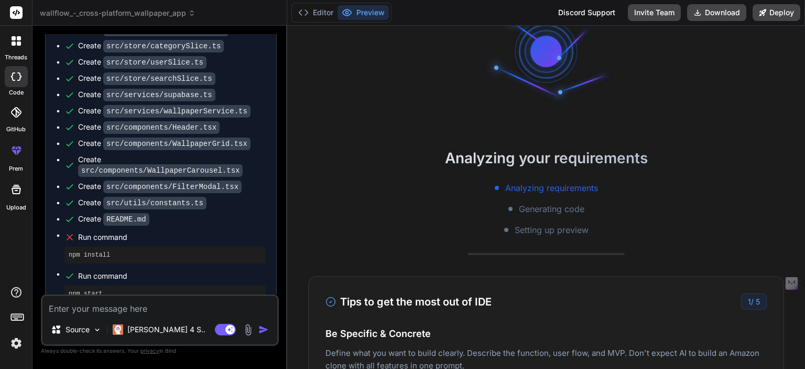
scroll to position [0, 0]
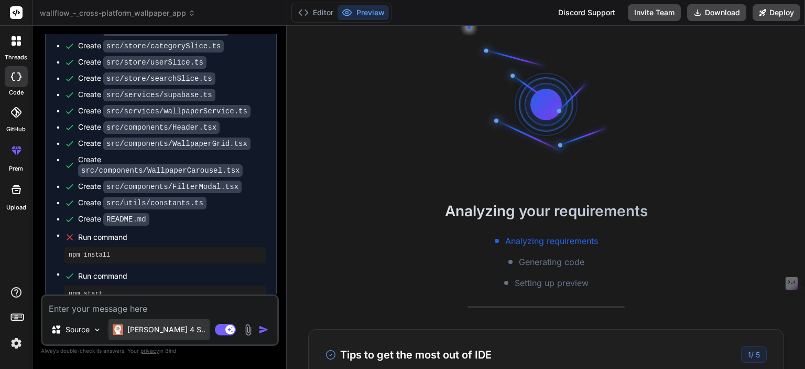
click at [141, 329] on p "[PERSON_NAME] 4 S.." at bounding box center [166, 329] width 78 height 10
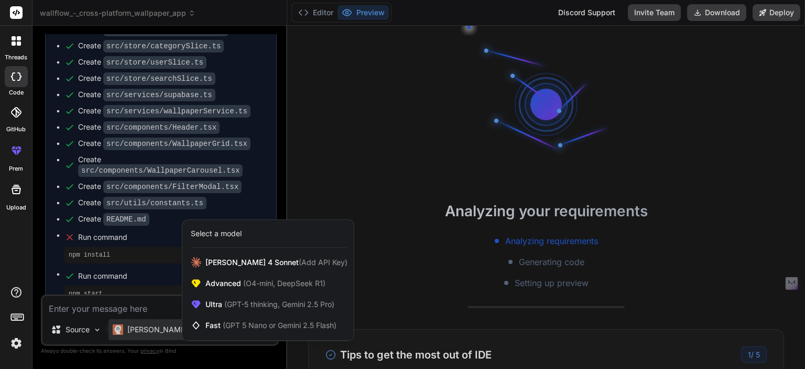
click at [88, 330] on div at bounding box center [402, 184] width 805 height 369
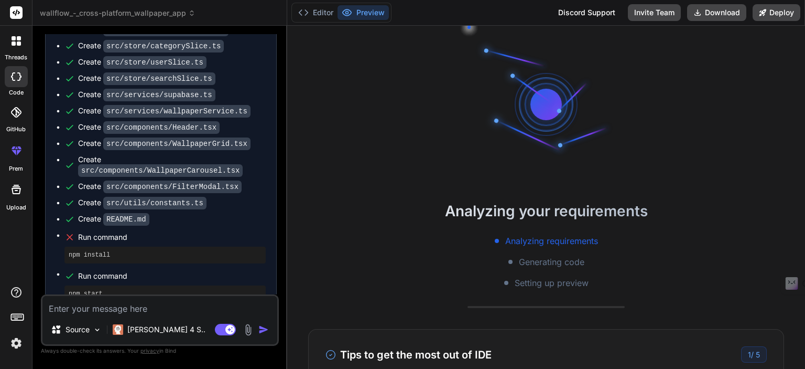
click at [88, 330] on p "Source" at bounding box center [78, 329] width 24 height 10
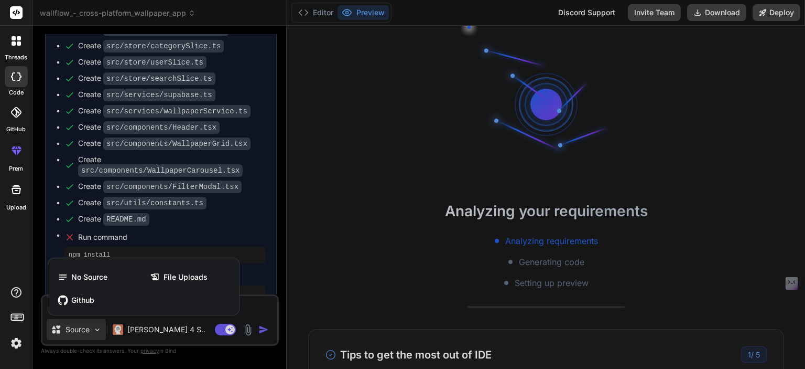
click at [88, 330] on div at bounding box center [402, 184] width 805 height 369
type textarea "x"
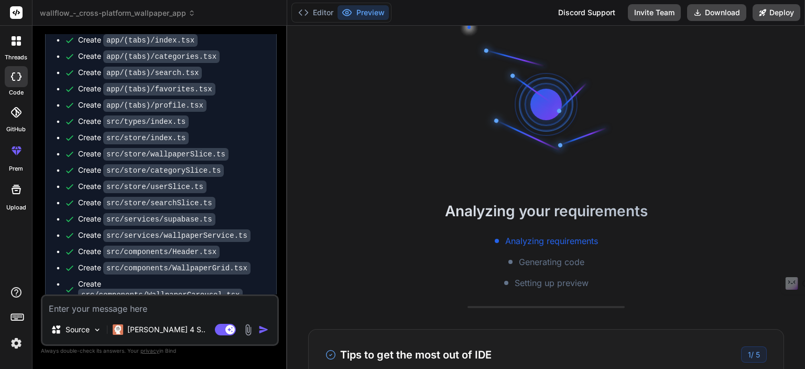
scroll to position [2299, 0]
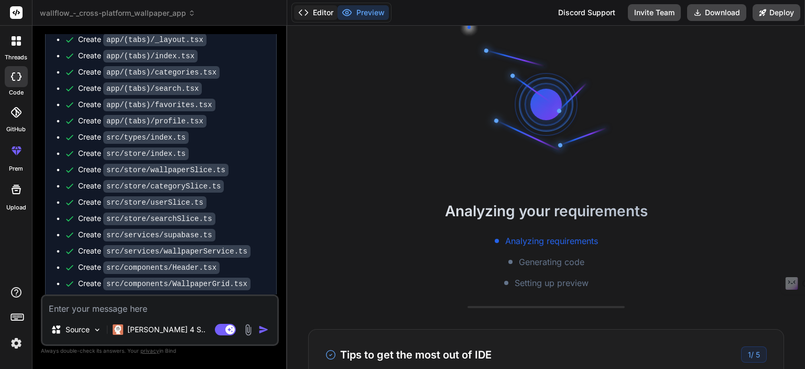
click at [315, 8] on button "Editor" at bounding box center [316, 12] width 44 height 15
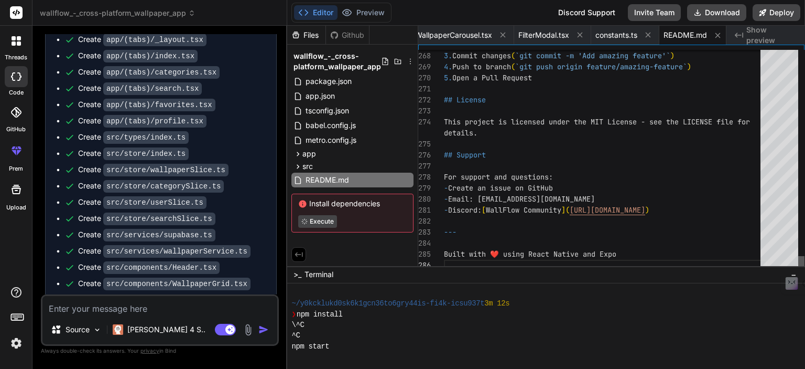
click at [800, 271] on div at bounding box center [801, 263] width 6 height 15
click at [299, 156] on icon at bounding box center [298, 153] width 9 height 9
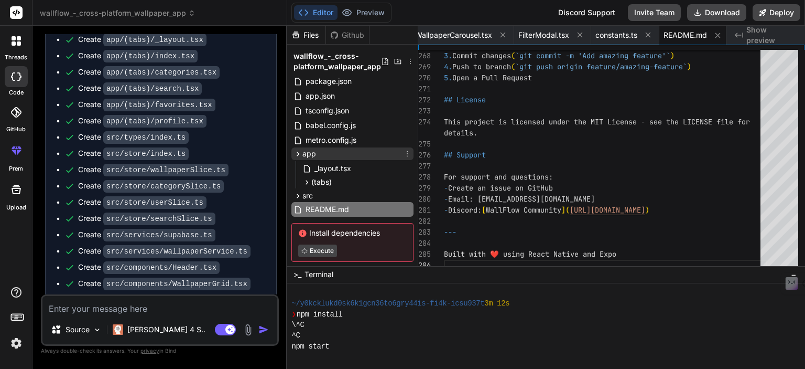
click at [297, 151] on icon at bounding box center [298, 153] width 9 height 9
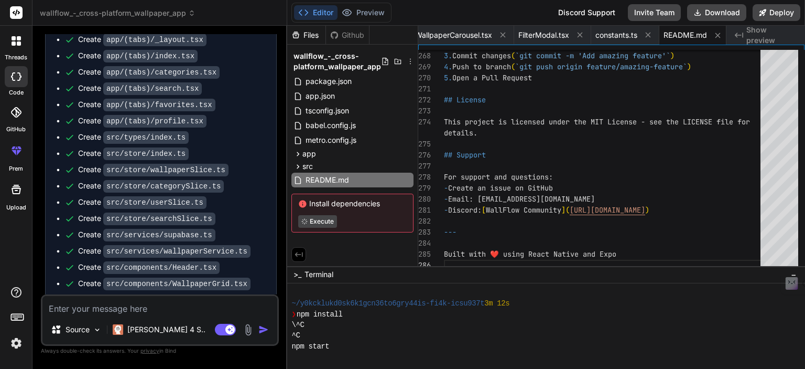
click at [297, 250] on icon at bounding box center [298, 254] width 9 height 9
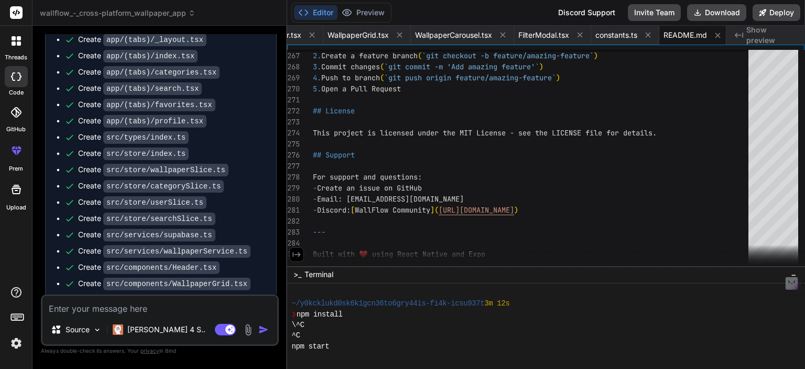
click at [294, 251] on icon at bounding box center [296, 254] width 9 height 9
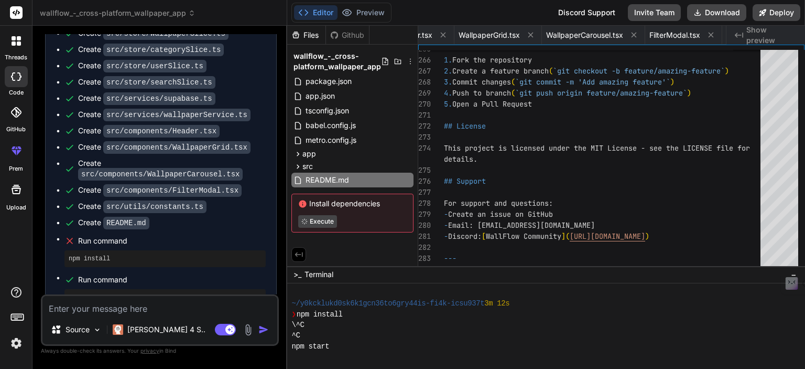
scroll to position [2439, 0]
